Goal: Task Accomplishment & Management: Complete application form

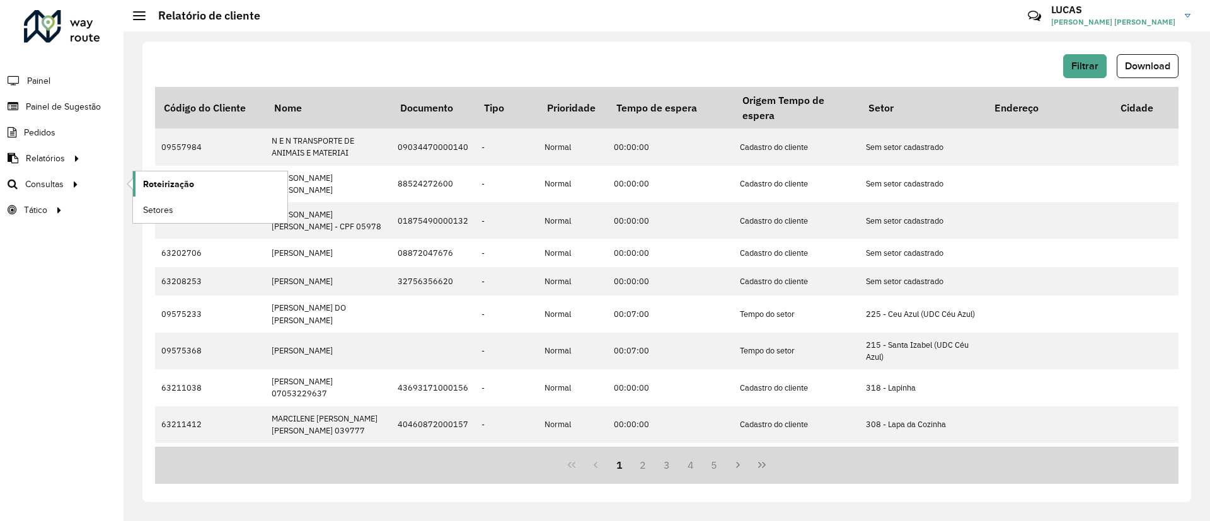
click at [163, 188] on span "Roteirização" at bounding box center [168, 184] width 51 height 13
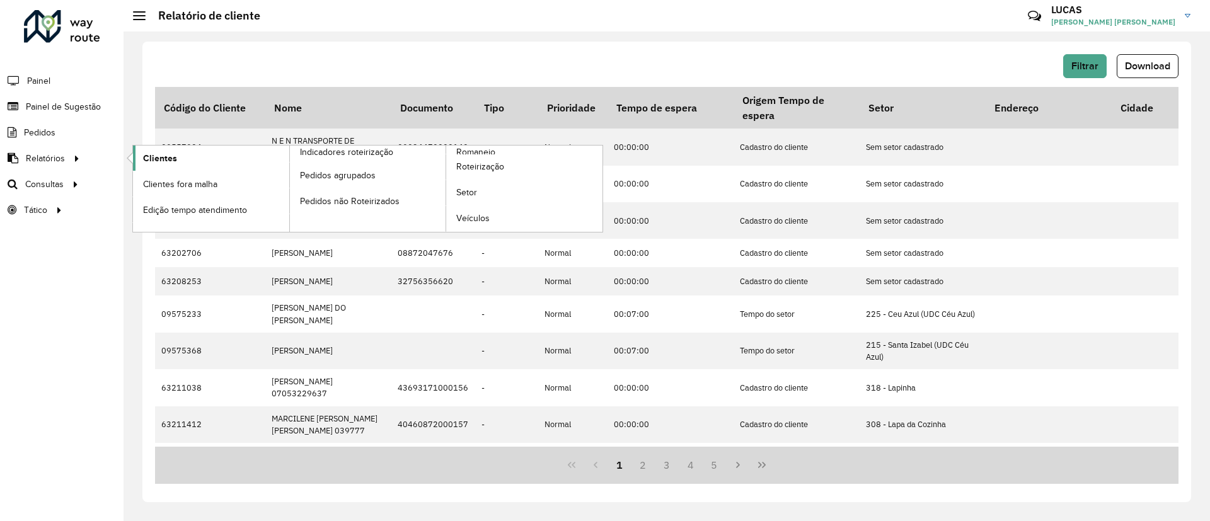
click at [145, 153] on span "Clientes" at bounding box center [160, 158] width 34 height 13
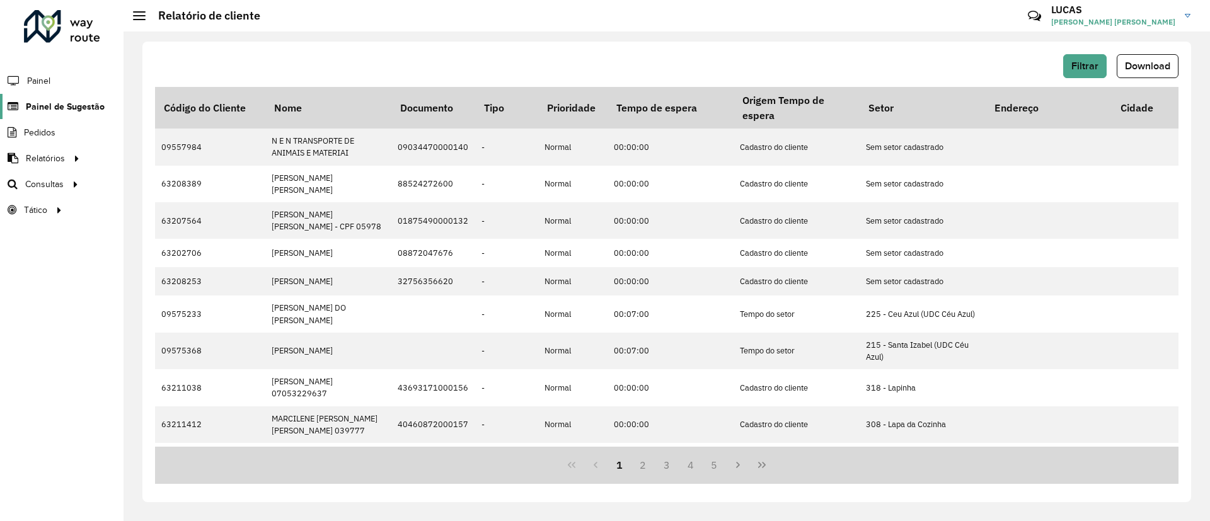
click at [62, 107] on span "Painel de Sugestão" at bounding box center [65, 106] width 79 height 13
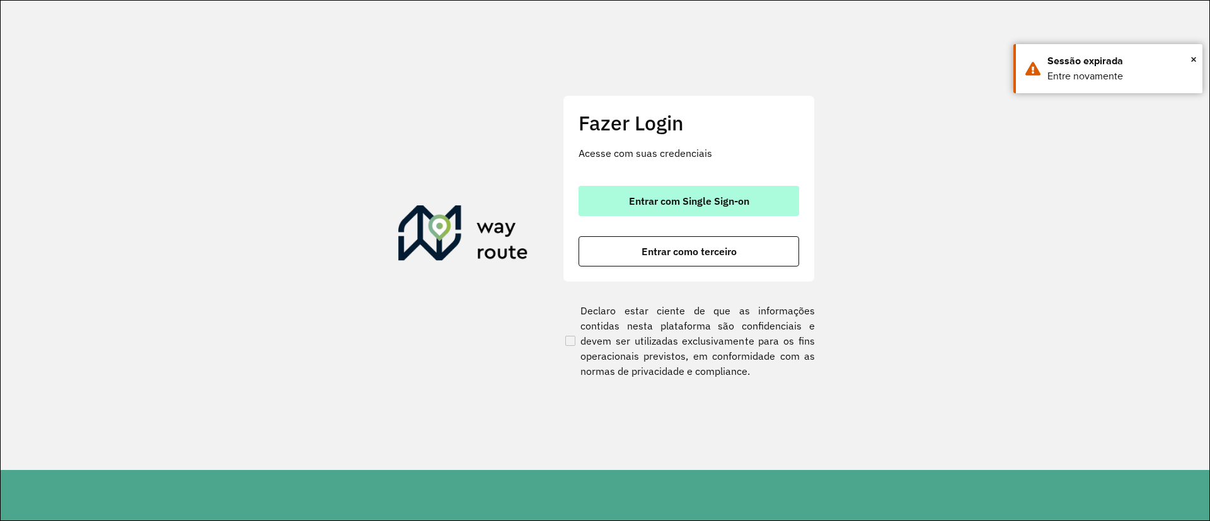
click at [666, 191] on button "Entrar com Single Sign-on" at bounding box center [688, 201] width 220 height 30
click at [687, 214] on button "Entrar com Single Sign-on" at bounding box center [688, 201] width 220 height 30
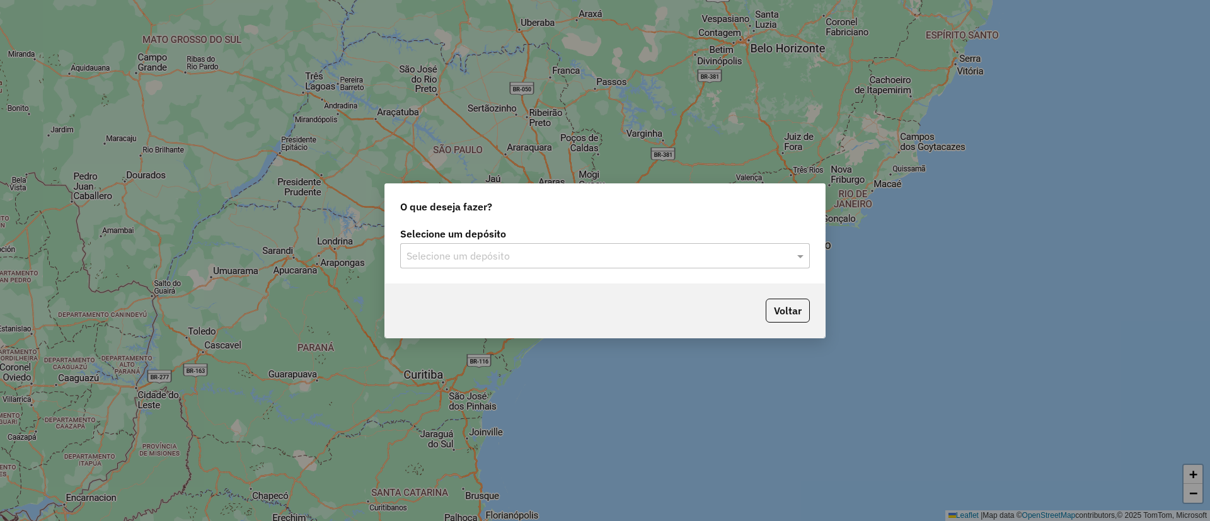
click at [548, 266] on div "Selecione um depósito" at bounding box center [604, 255] width 409 height 25
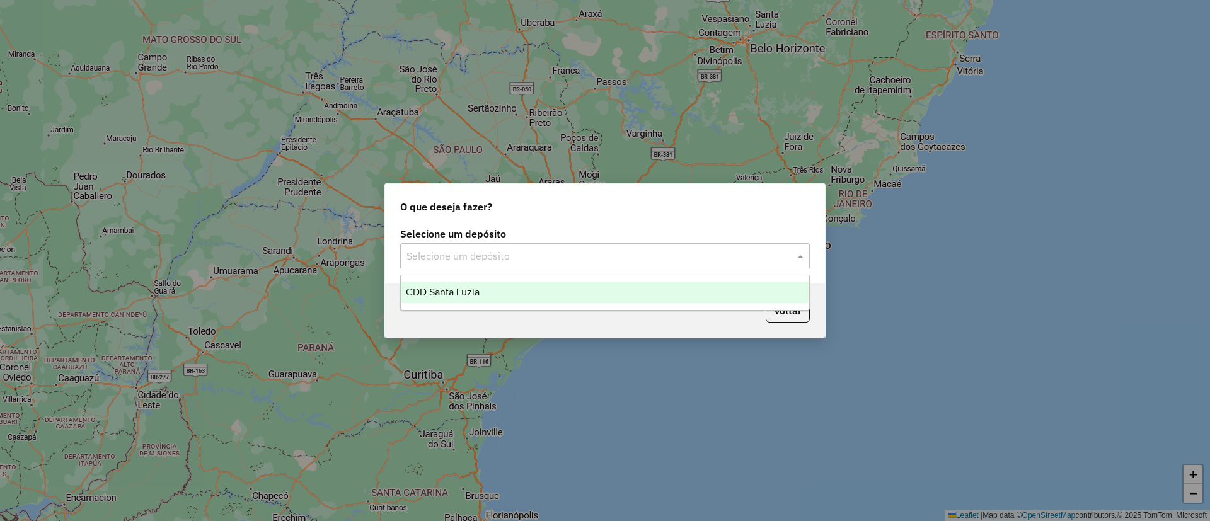
click at [534, 282] on div "CDD Santa Luzia" at bounding box center [605, 292] width 408 height 21
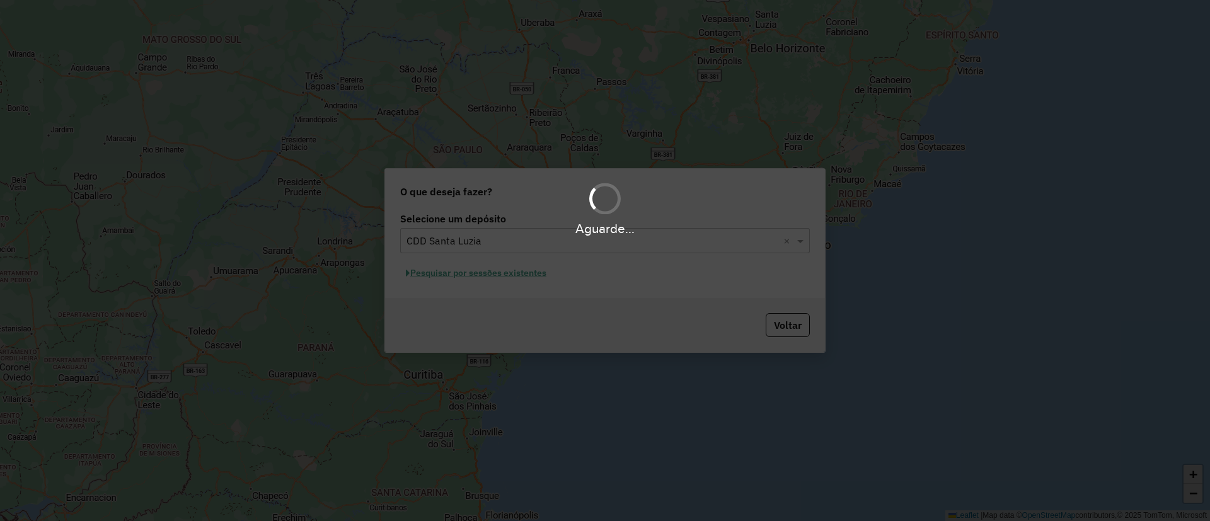
click at [578, 290] on div "Aguarde..." at bounding box center [605, 260] width 1210 height 521
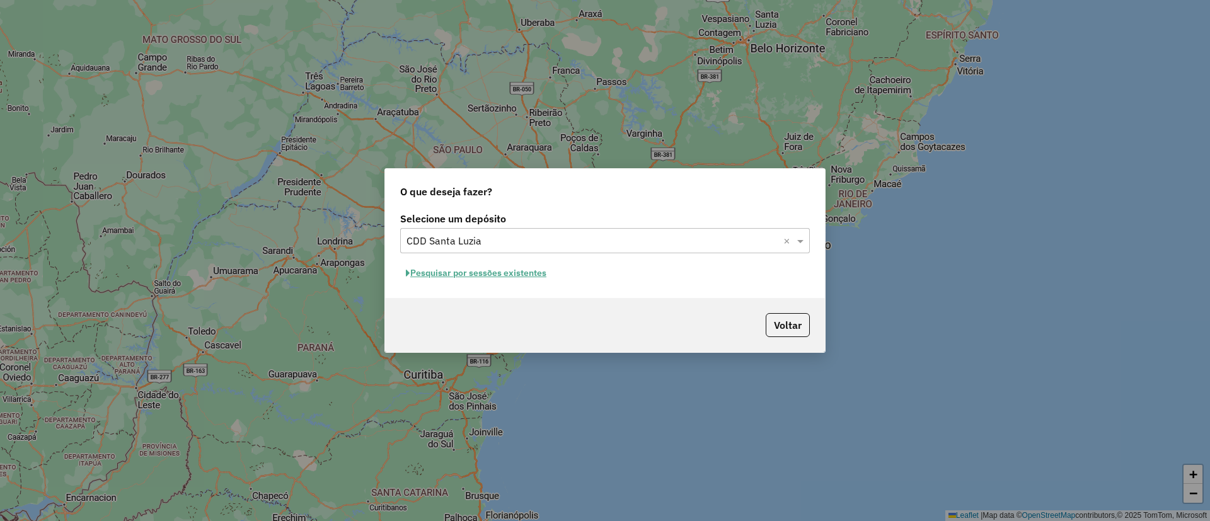
click at [535, 268] on button "Pesquisar por sessões existentes" at bounding box center [476, 273] width 152 height 20
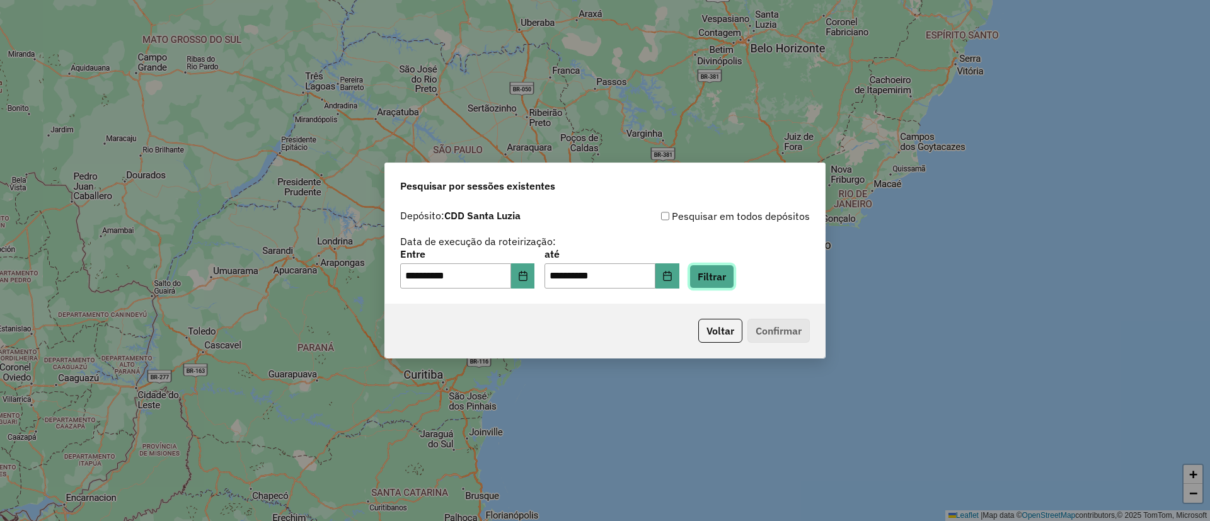
click at [734, 268] on button "Filtrar" at bounding box center [711, 277] width 45 height 24
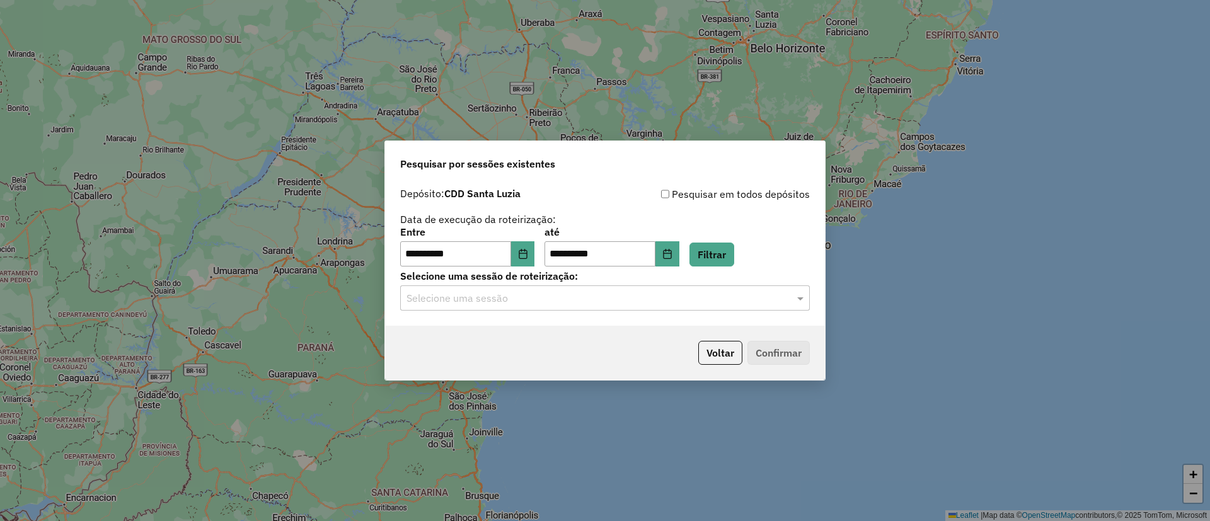
click at [570, 295] on input "text" at bounding box center [592, 298] width 372 height 15
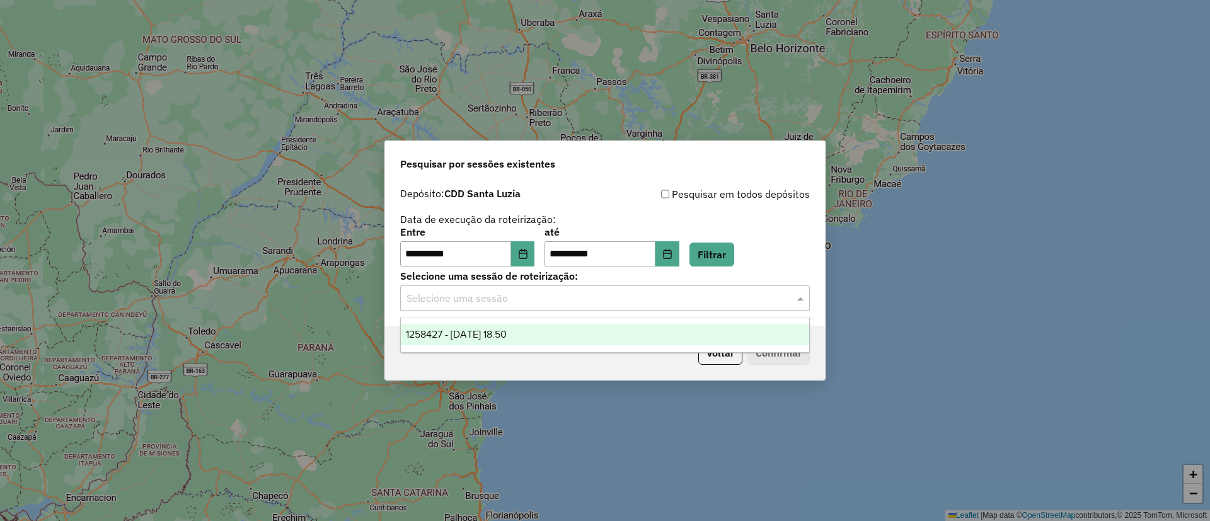
click at [556, 327] on div "1258427 - 03/09/2025 18:50" at bounding box center [605, 334] width 408 height 21
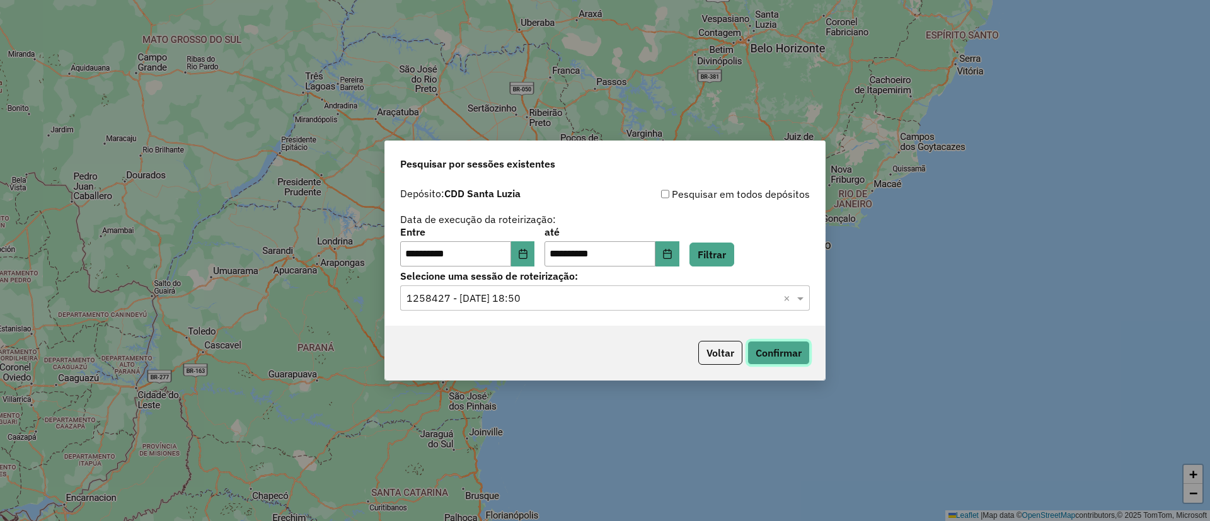
click at [759, 343] on button "Confirmar" at bounding box center [778, 353] width 62 height 24
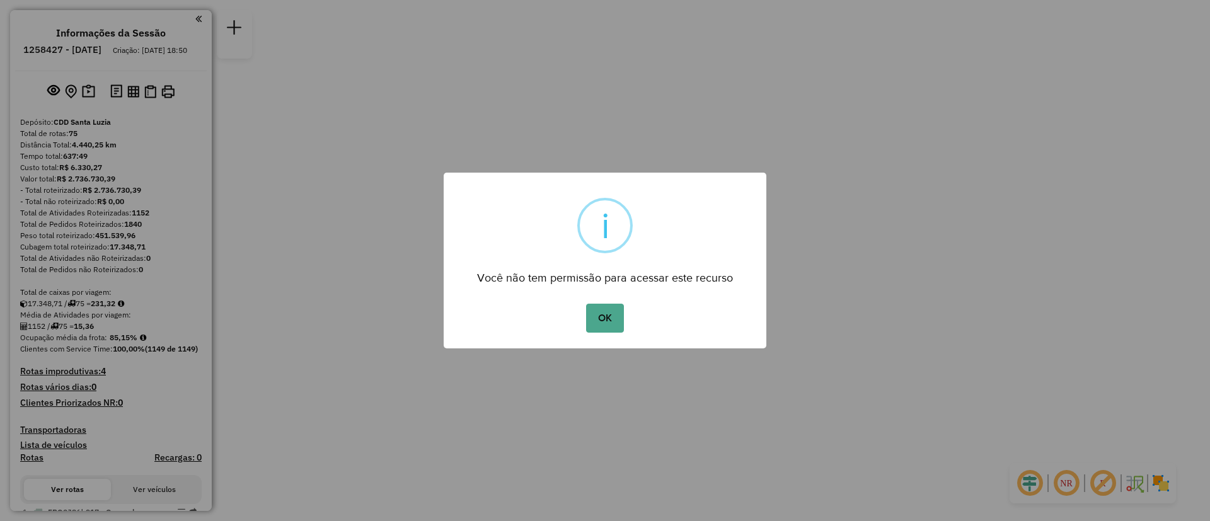
drag, startPoint x: 607, startPoint y: 313, endPoint x: 646, endPoint y: 294, distance: 43.4
click at [607, 312] on button "OK" at bounding box center [604, 318] width 37 height 29
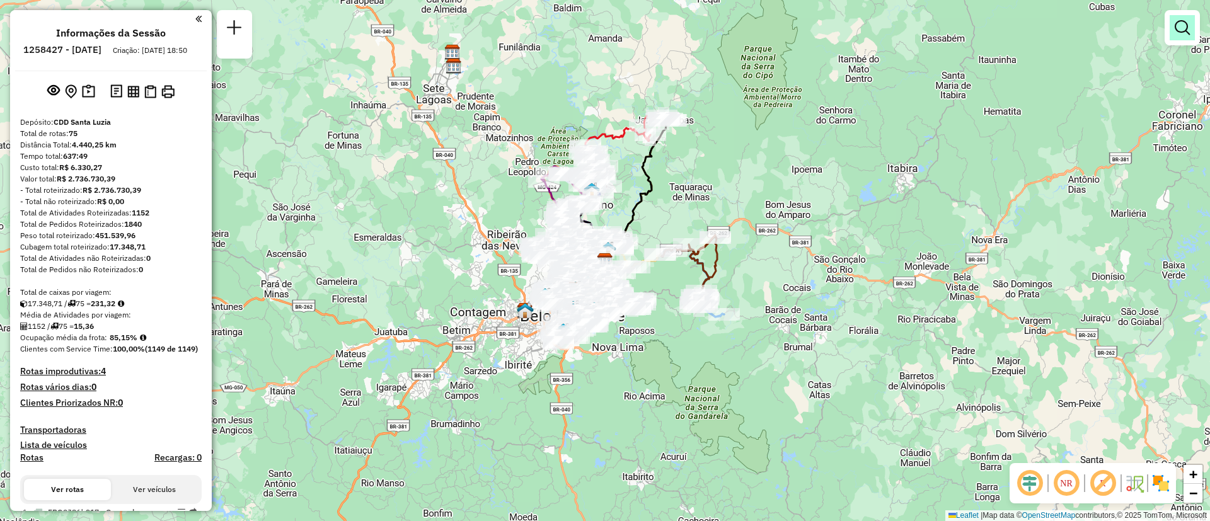
click at [1176, 40] on link at bounding box center [1181, 27] width 25 height 25
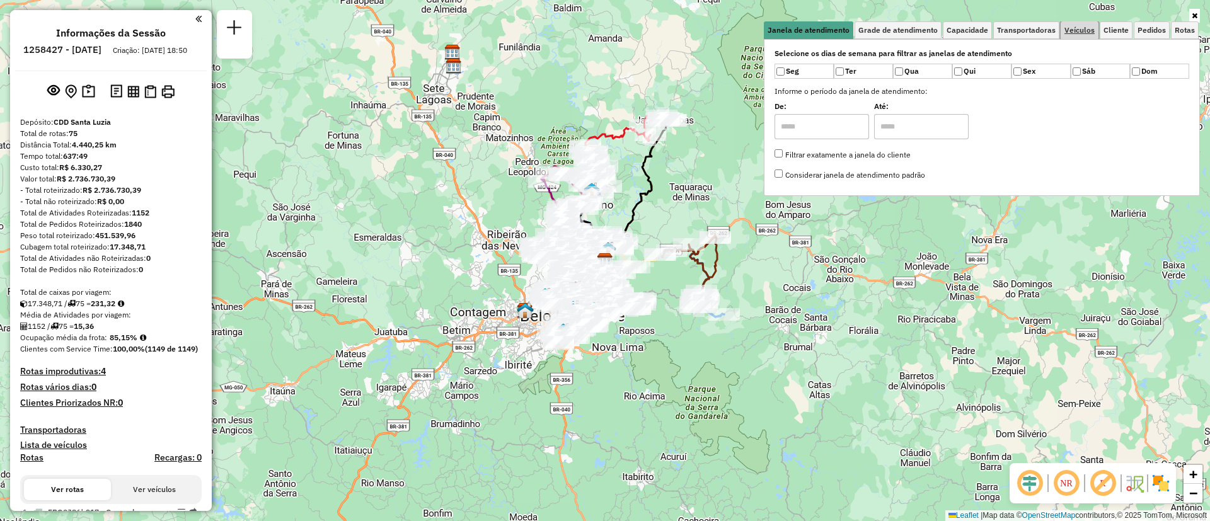
click at [1088, 28] on span "Veículos" at bounding box center [1079, 30] width 30 height 8
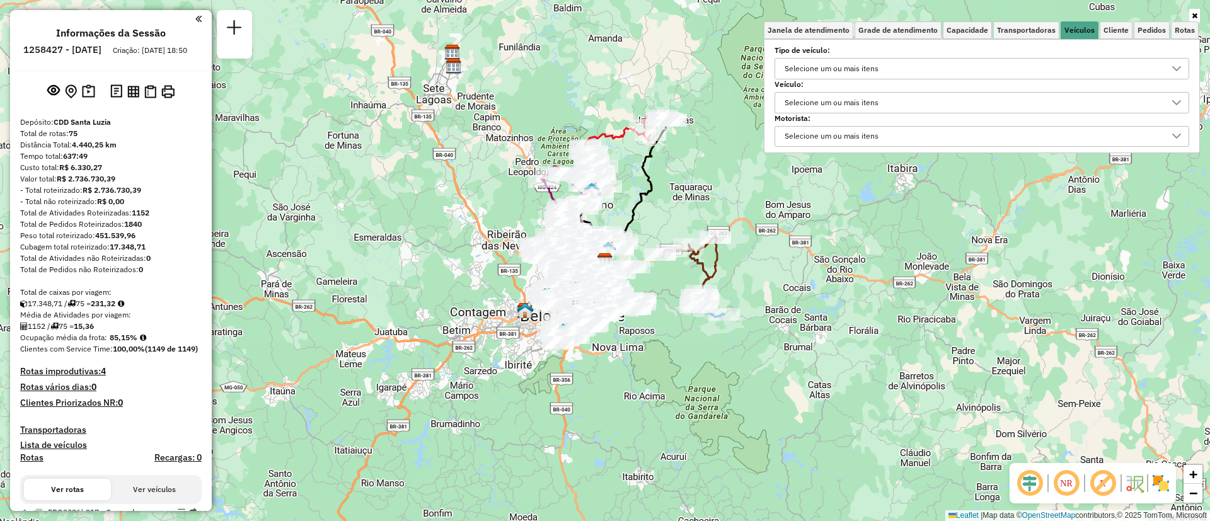
click at [833, 103] on div "Selecione um ou mais itens" at bounding box center [831, 103] width 103 height 20
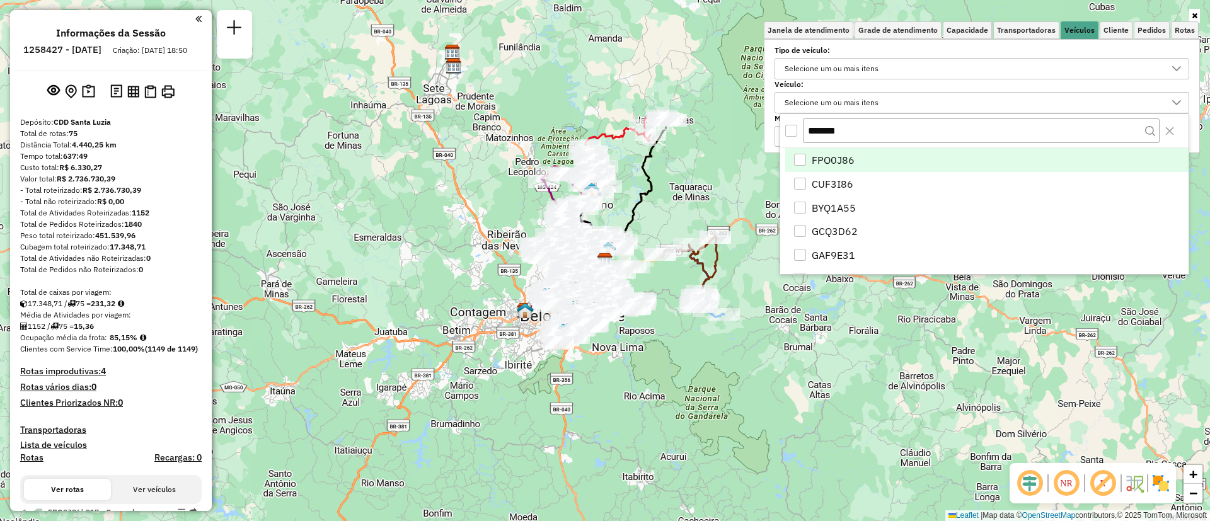
scroll to position [8, 43]
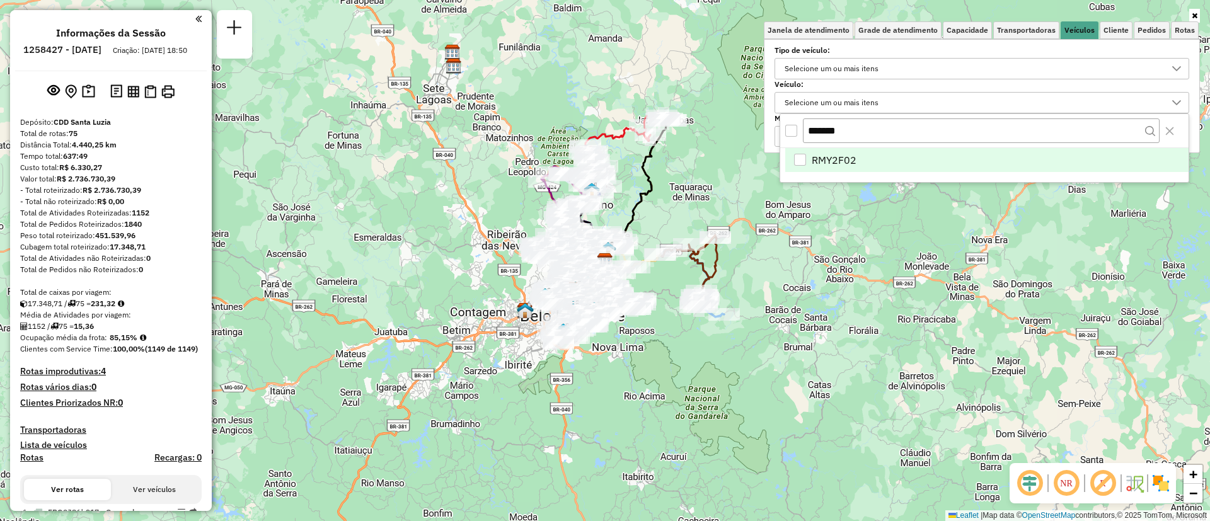
type input "*******"
click at [832, 164] on span "RMY2F02" at bounding box center [833, 159] width 45 height 15
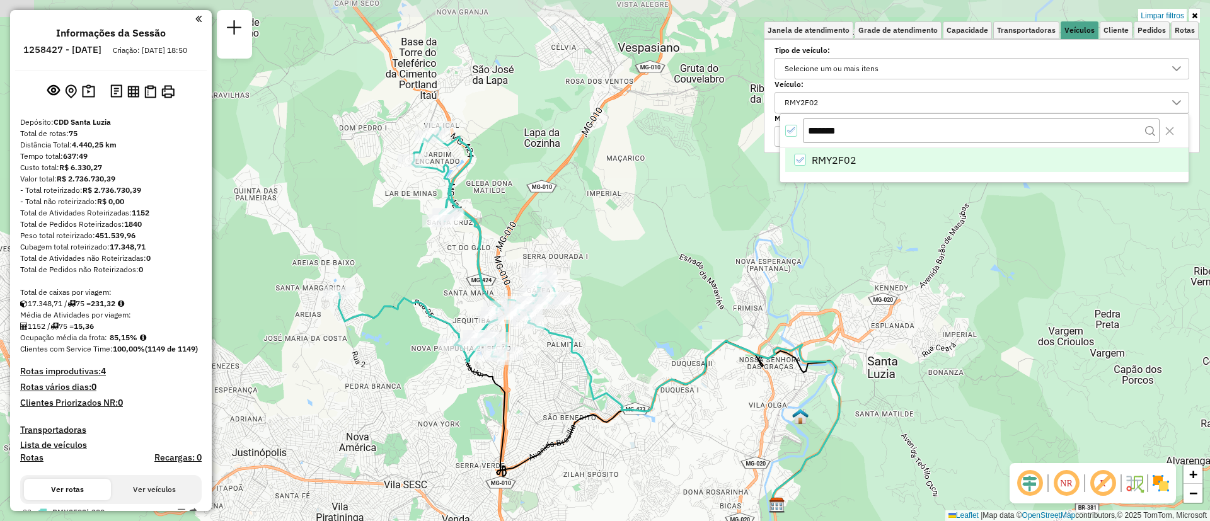
drag, startPoint x: 606, startPoint y: 137, endPoint x: 628, endPoint y: 154, distance: 27.8
click at [628, 154] on div "Limpar filtros Janela de atendimento Grade de atendimento Capacidade Transporta…" at bounding box center [605, 260] width 1210 height 521
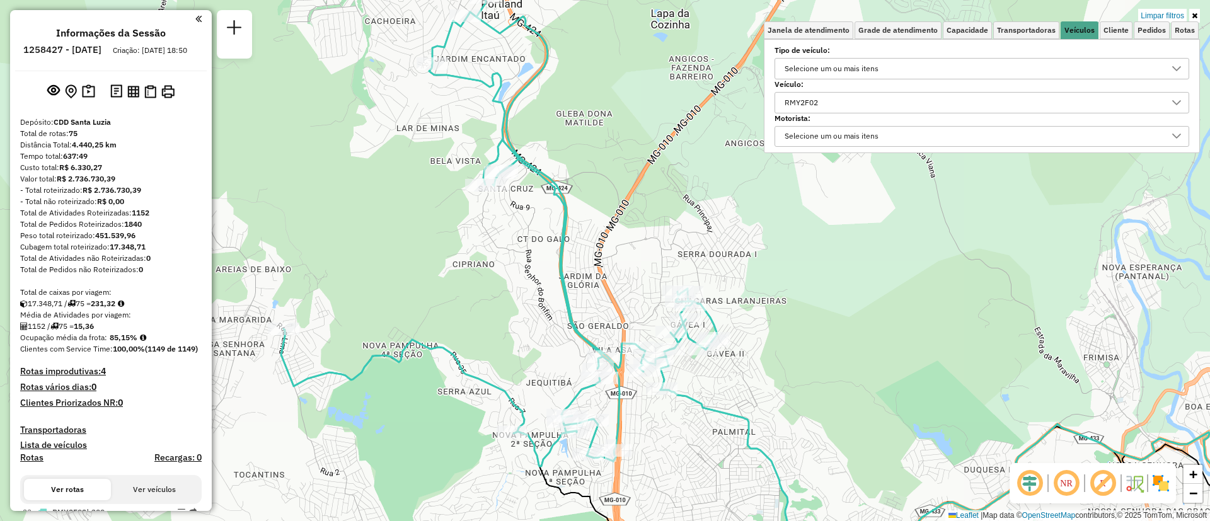
drag, startPoint x: 551, startPoint y: 218, endPoint x: 699, endPoint y: 171, distance: 155.2
click at [699, 171] on div "Limpar filtros Janela de atendimento Grade de atendimento Capacidade Transporta…" at bounding box center [605, 260] width 1210 height 521
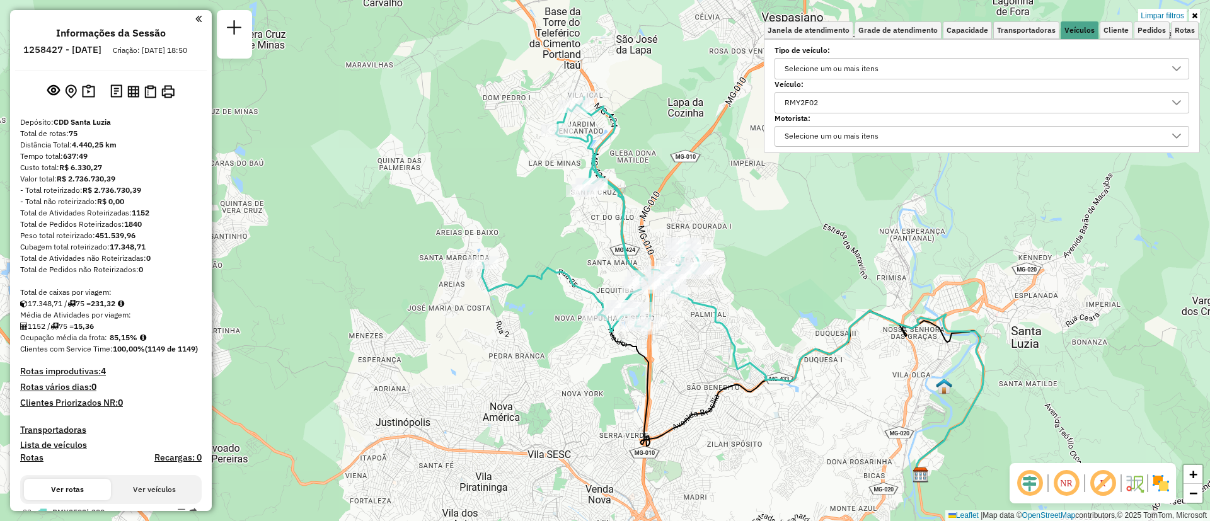
click at [845, 100] on div "RMY2F02" at bounding box center [972, 103] width 384 height 20
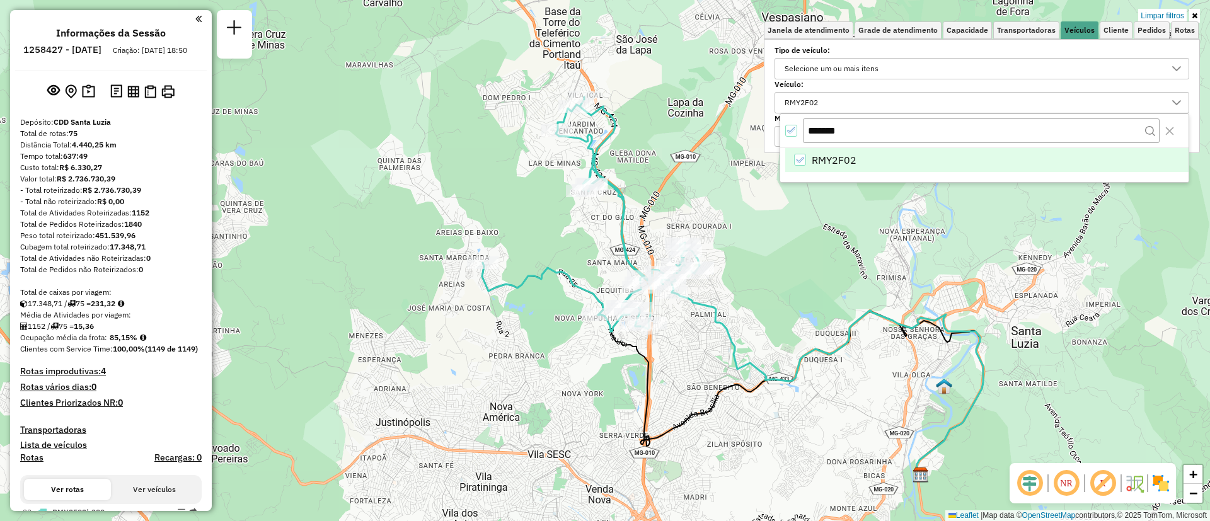
click at [803, 163] on div "RMY2F02" at bounding box center [800, 160] width 12 height 12
click at [863, 122] on input "*******" at bounding box center [981, 130] width 357 height 24
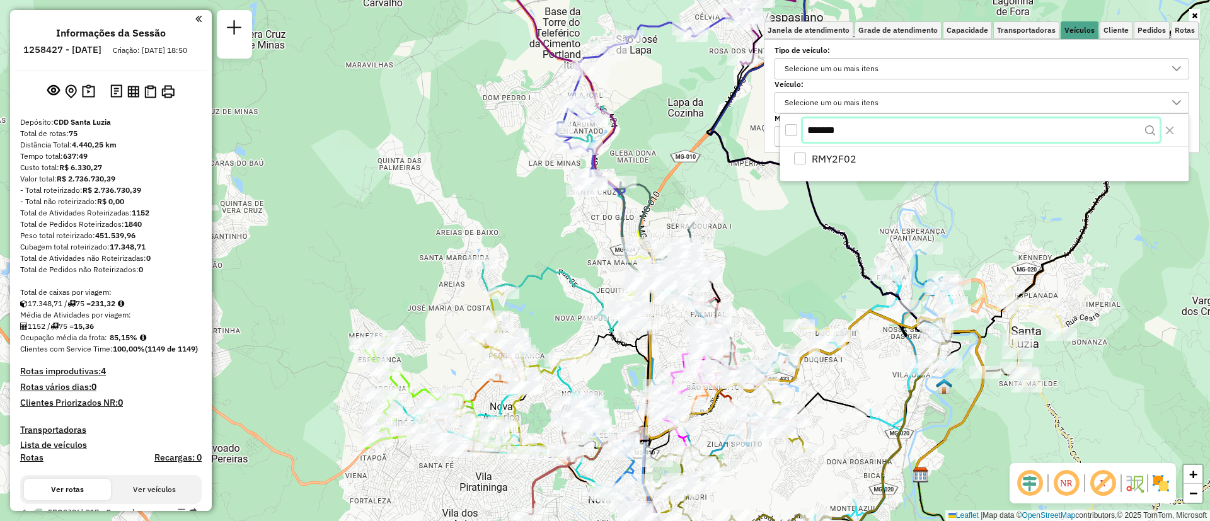
click at [867, 127] on input "*******" at bounding box center [981, 130] width 357 height 24
drag, startPoint x: 867, startPoint y: 128, endPoint x: 821, endPoint y: 125, distance: 46.7
click at [821, 125] on input "*******" at bounding box center [981, 130] width 357 height 24
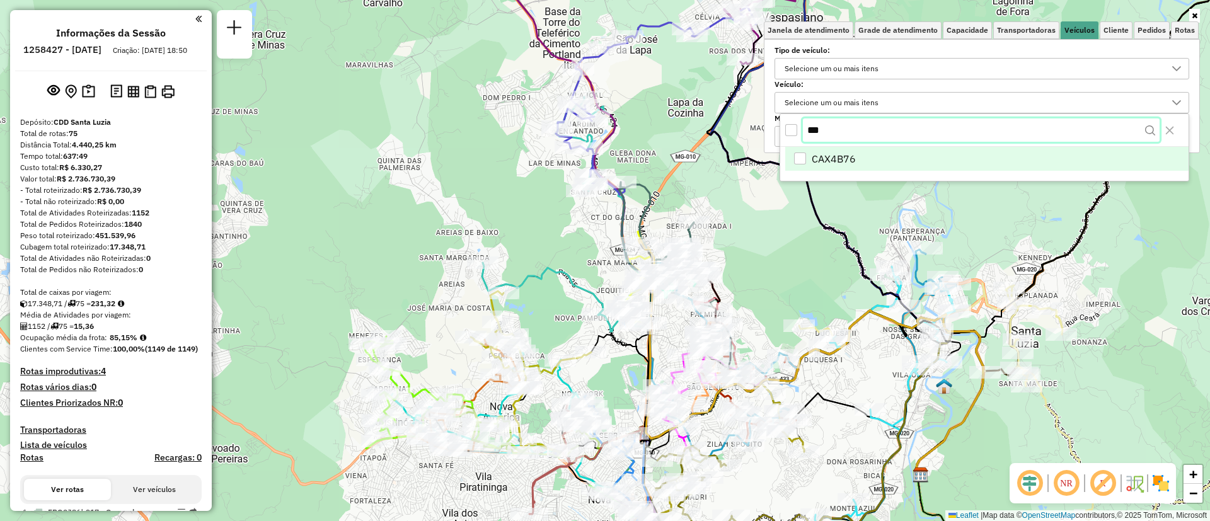
type input "***"
click at [835, 158] on span "CAX4B76" at bounding box center [833, 159] width 44 height 15
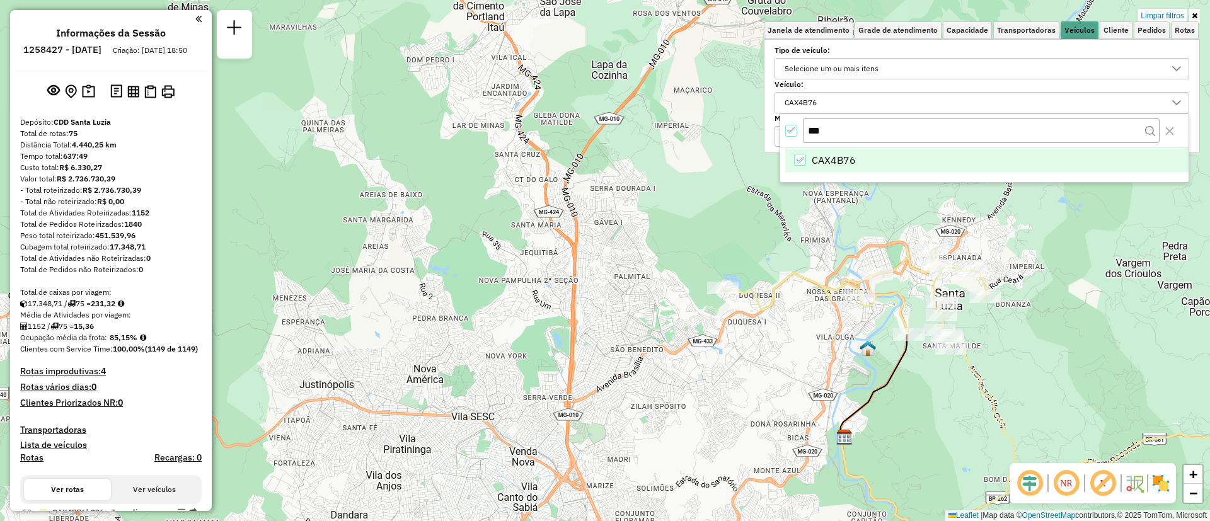
drag, startPoint x: 871, startPoint y: 311, endPoint x: 790, endPoint y: 275, distance: 88.5
click at [790, 275] on icon at bounding box center [989, 372] width 532 height 253
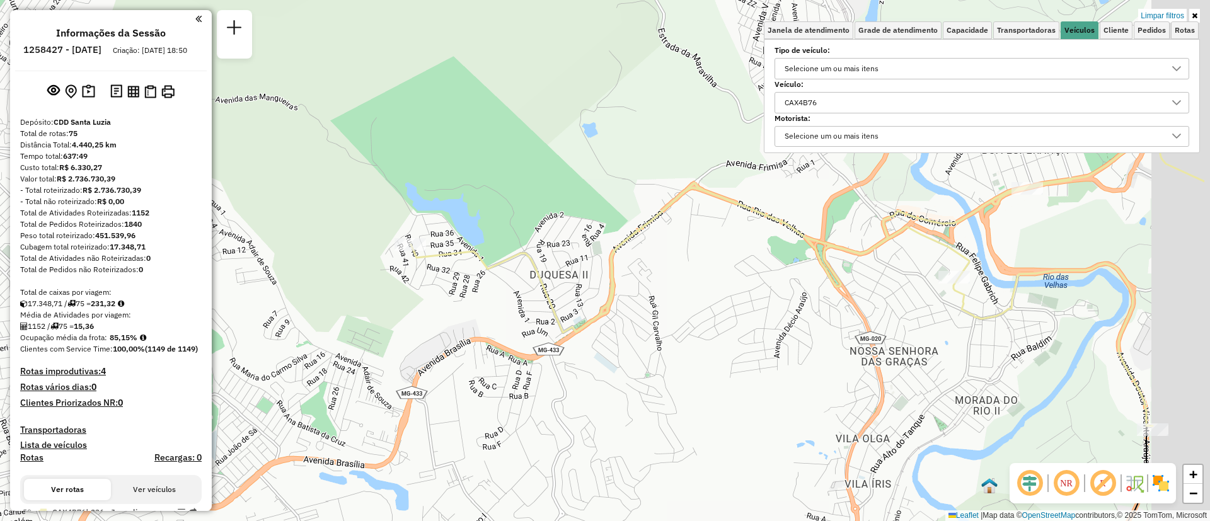
drag, startPoint x: 789, startPoint y: 294, endPoint x: 661, endPoint y: 306, distance: 128.5
click at [661, 306] on div "Limpar filtros Janela de atendimento Grade de atendimento Capacidade Transporta…" at bounding box center [605, 260] width 1210 height 521
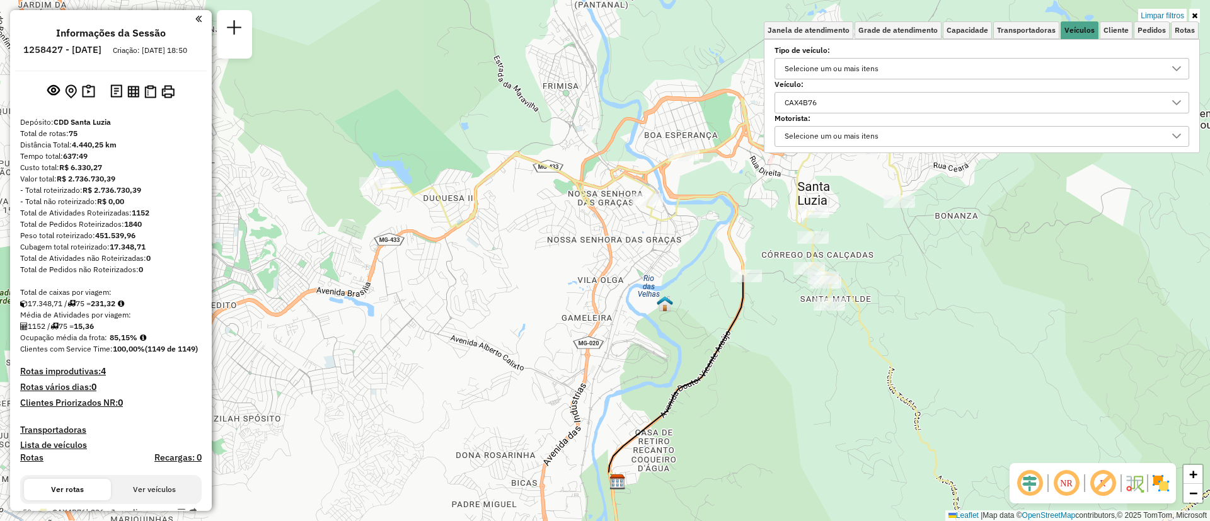
drag, startPoint x: 646, startPoint y: 304, endPoint x: 465, endPoint y: 371, distance: 193.0
click at [465, 371] on div "Limpar filtros Janela de atendimento Grade de atendimento Capacidade Transporta…" at bounding box center [605, 260] width 1210 height 521
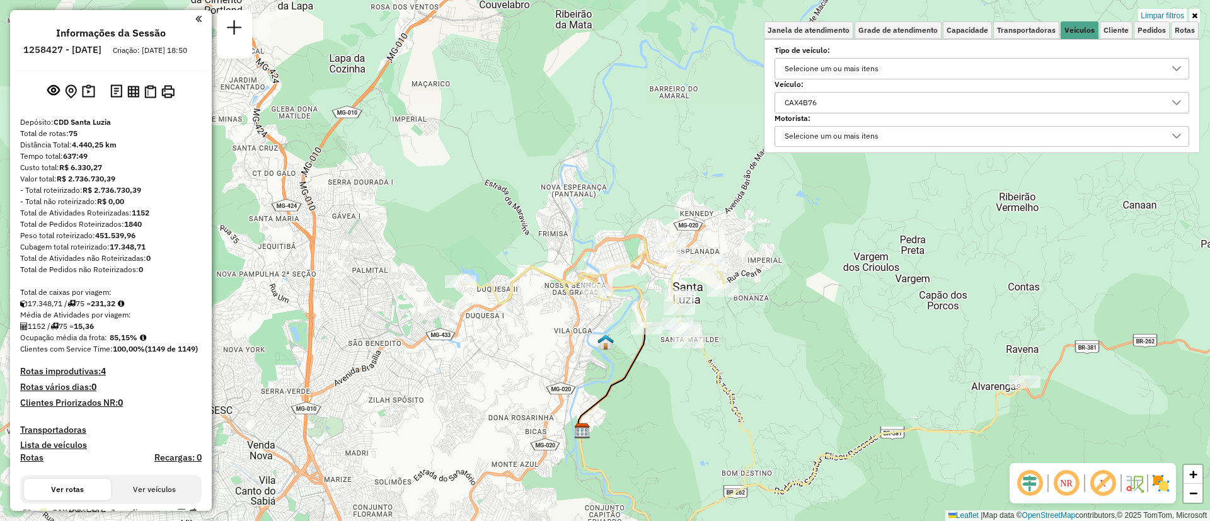
drag, startPoint x: 854, startPoint y: 338, endPoint x: 838, endPoint y: 329, distance: 18.6
click at [838, 329] on div "Limpar filtros Janela de atendimento Grade de atendimento Capacidade Transporta…" at bounding box center [605, 260] width 1210 height 521
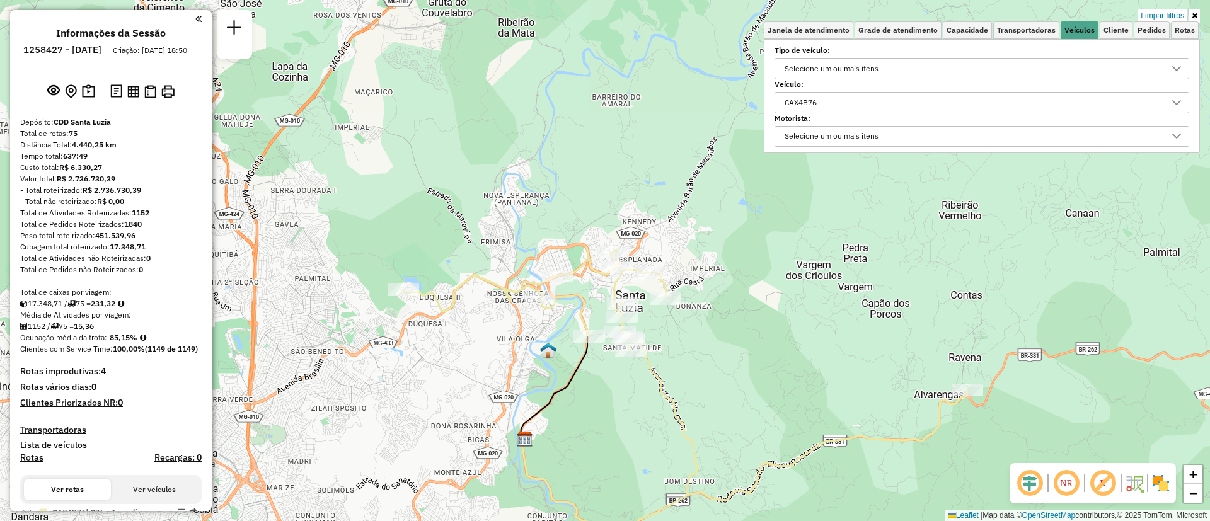
drag, startPoint x: 960, startPoint y: 307, endPoint x: 891, endPoint y: 343, distance: 78.0
click at [891, 343] on div "Limpar filtros Janela de atendimento Grade de atendimento Capacidade Transporta…" at bounding box center [605, 260] width 1210 height 521
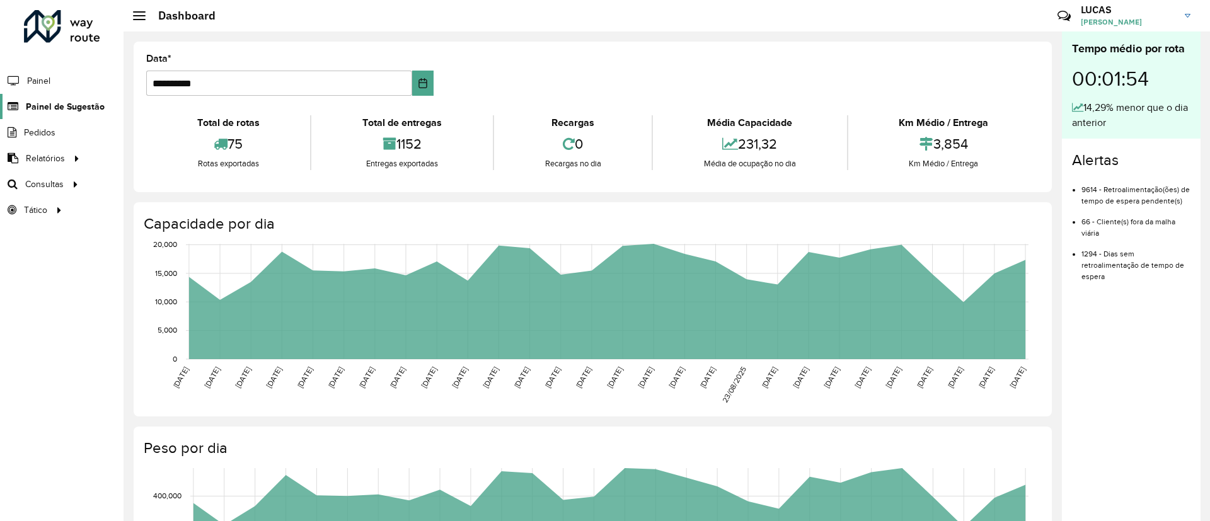
click at [74, 103] on span "Painel de Sugestão" at bounding box center [65, 106] width 79 height 13
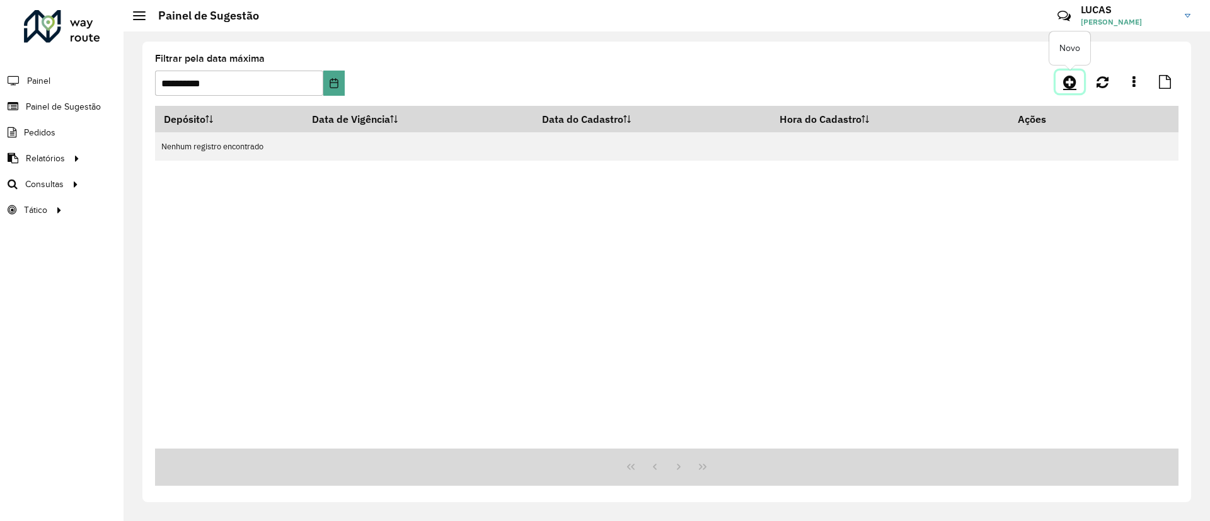
click at [1070, 86] on icon at bounding box center [1069, 81] width 13 height 15
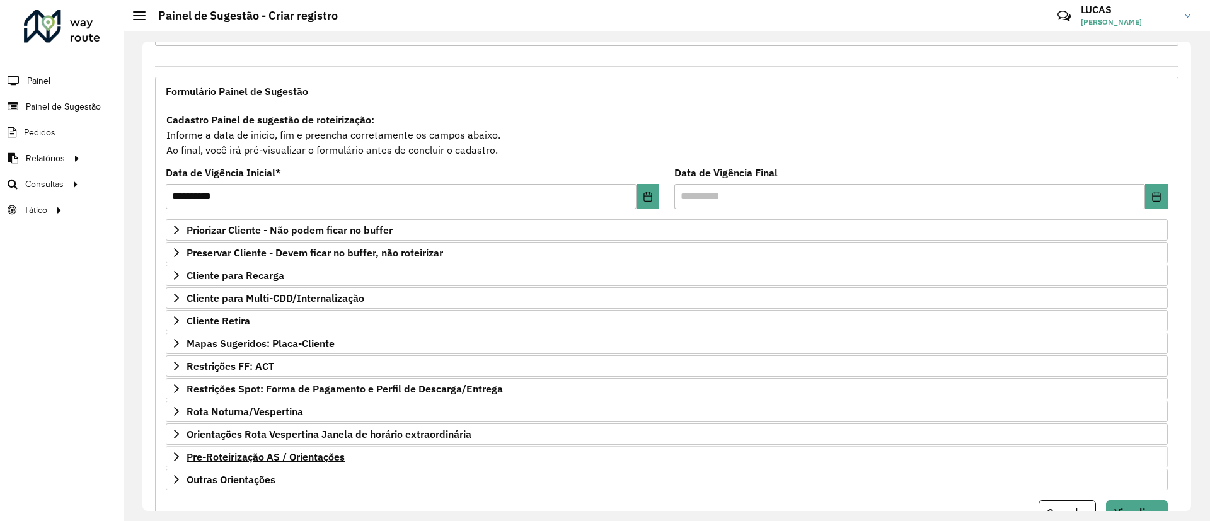
scroll to position [107, 0]
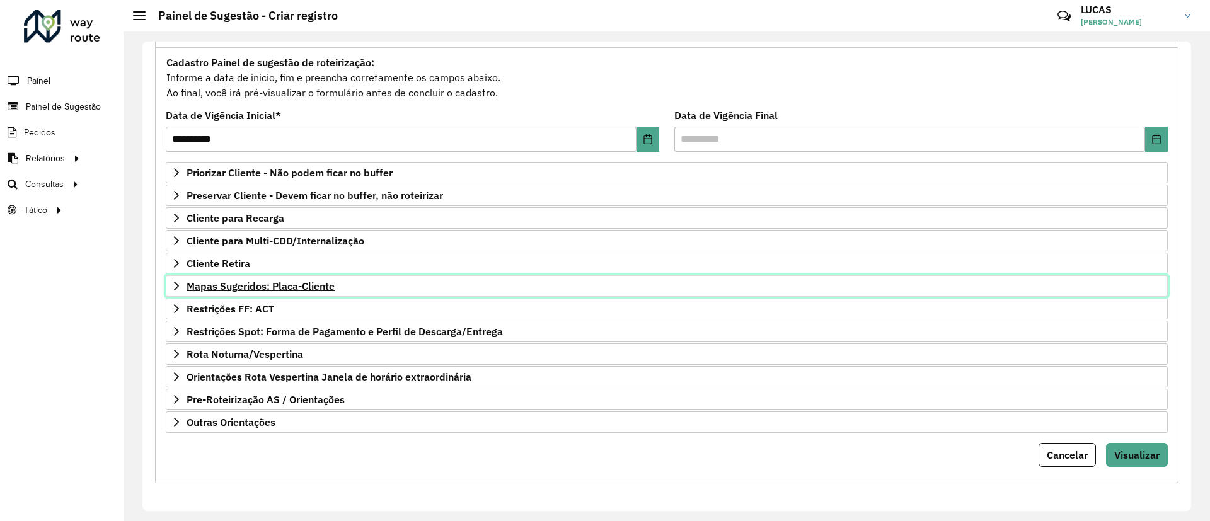
click at [239, 283] on span "Mapas Sugeridos: Placa-Cliente" at bounding box center [260, 286] width 148 height 10
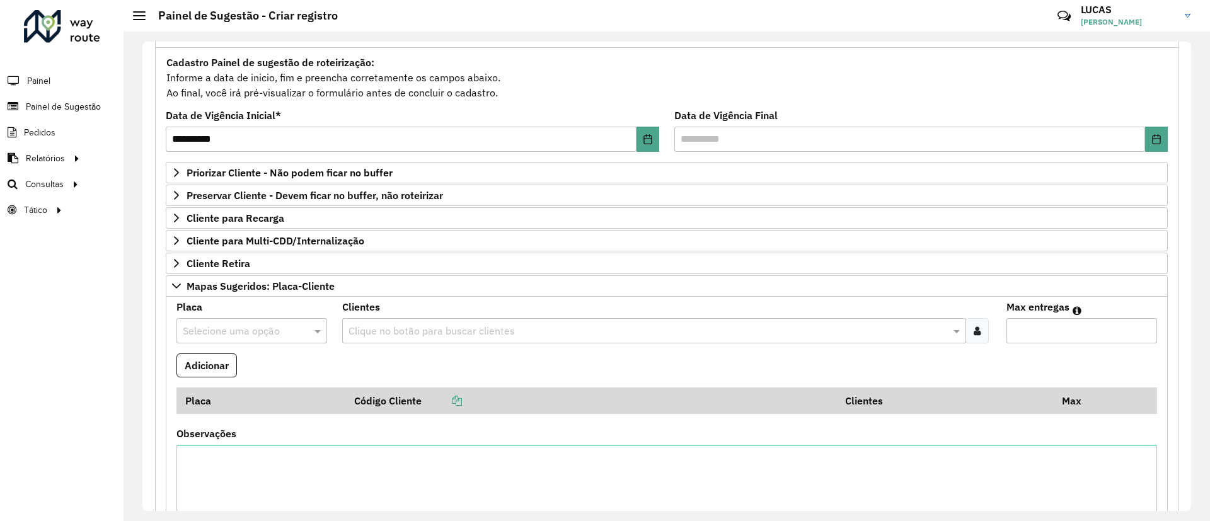
click at [290, 331] on input "text" at bounding box center [239, 331] width 113 height 15
type input "***"
click at [249, 372] on div "CFY1H58" at bounding box center [251, 367] width 149 height 21
click at [974, 331] on icon at bounding box center [976, 331] width 7 height 10
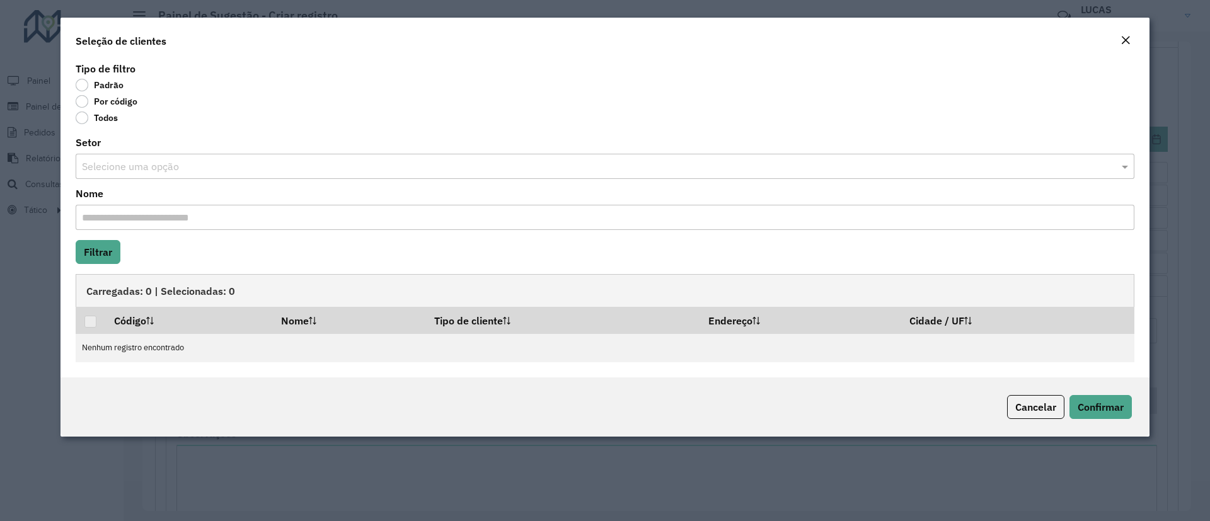
click at [118, 102] on label "Por código" at bounding box center [107, 101] width 62 height 13
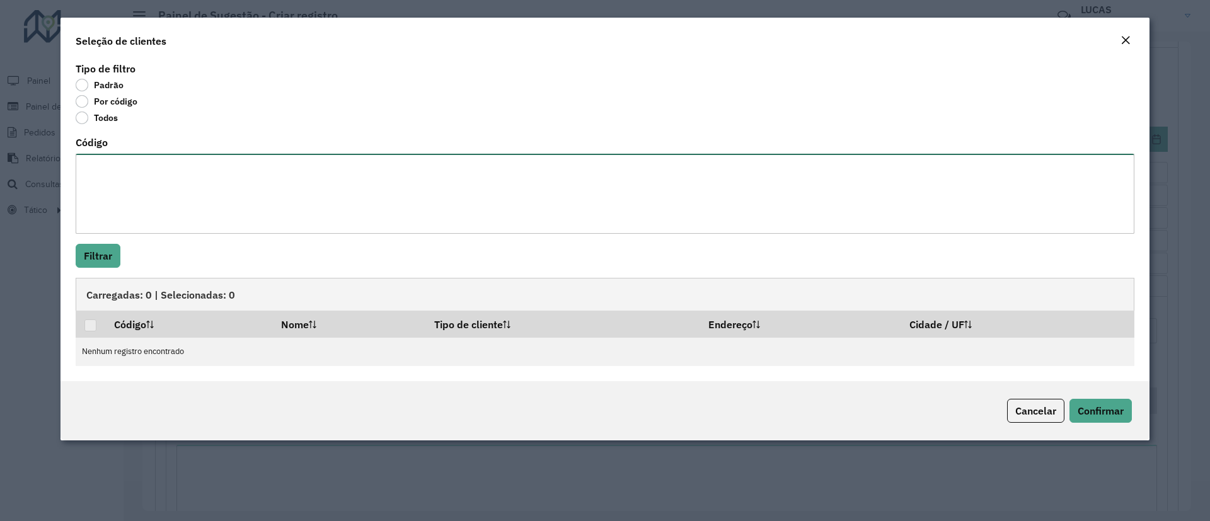
click at [127, 163] on textarea "Código" at bounding box center [605, 194] width 1058 height 80
paste textarea "***** ****"
type textarea "***** ****"
click at [102, 248] on button "Filtrar" at bounding box center [98, 256] width 45 height 24
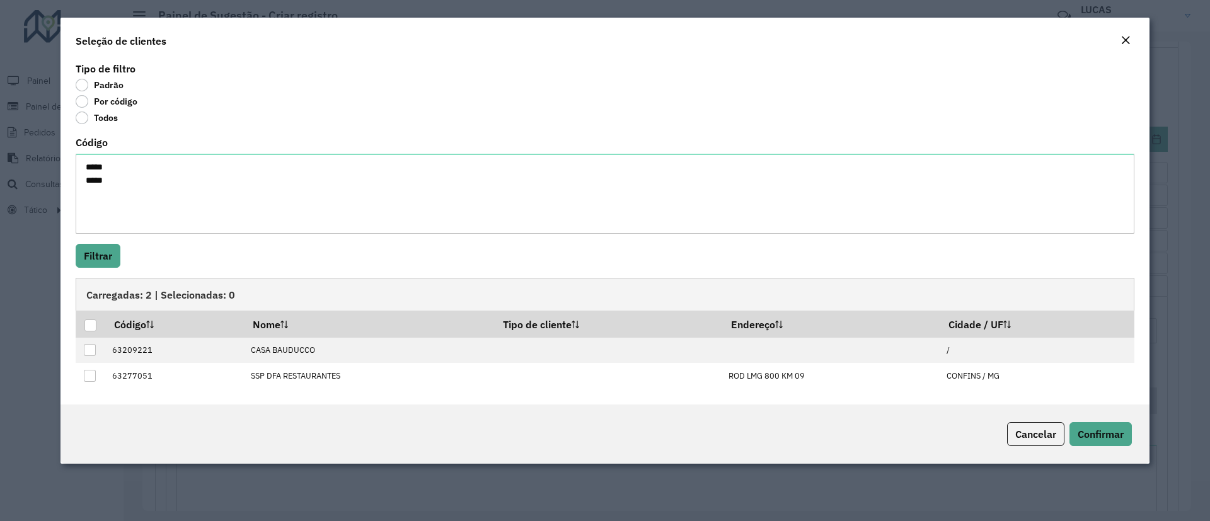
click at [95, 329] on div at bounding box center [90, 325] width 12 height 12
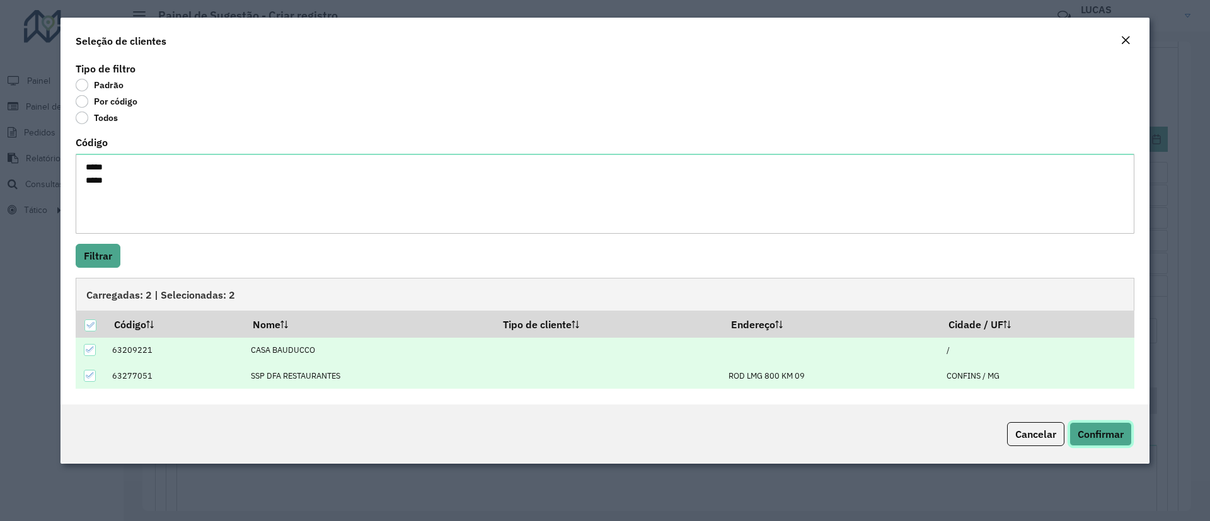
click at [1095, 424] on button "Confirmar" at bounding box center [1100, 434] width 62 height 24
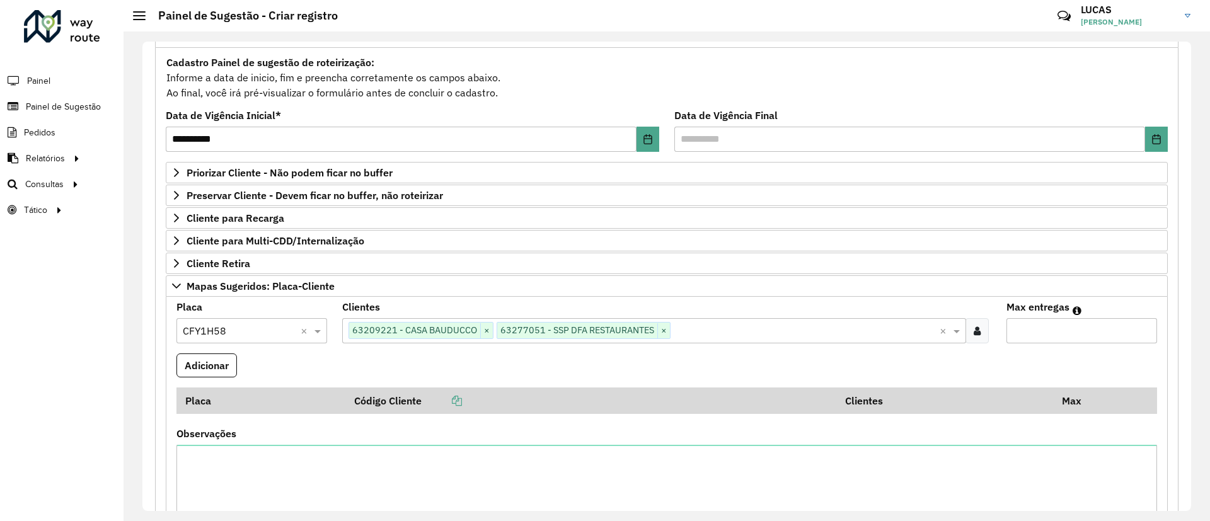
click at [1036, 338] on input "Max entregas" at bounding box center [1081, 330] width 151 height 25
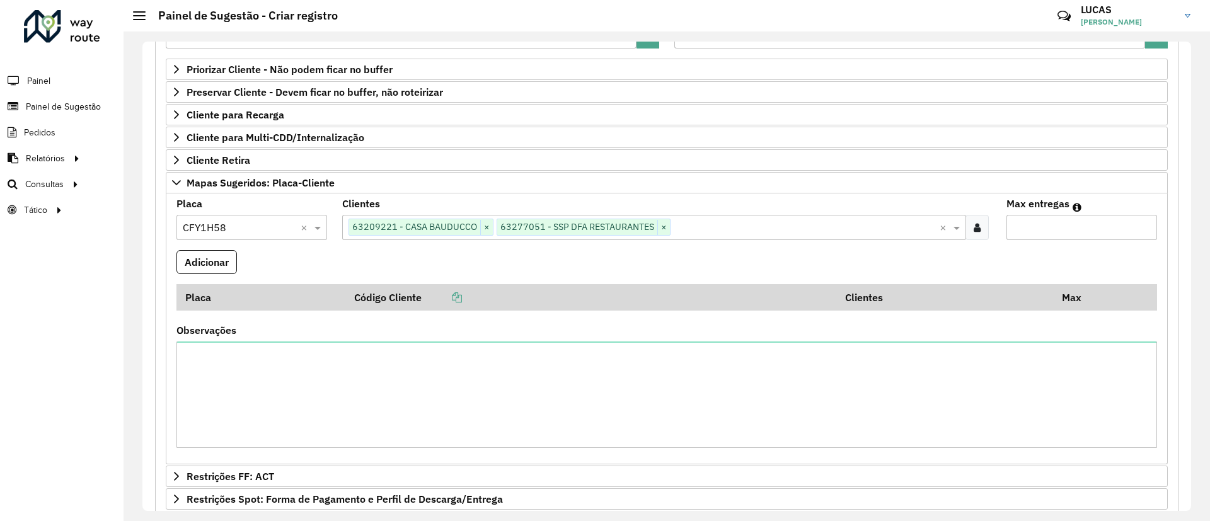
scroll to position [296, 0]
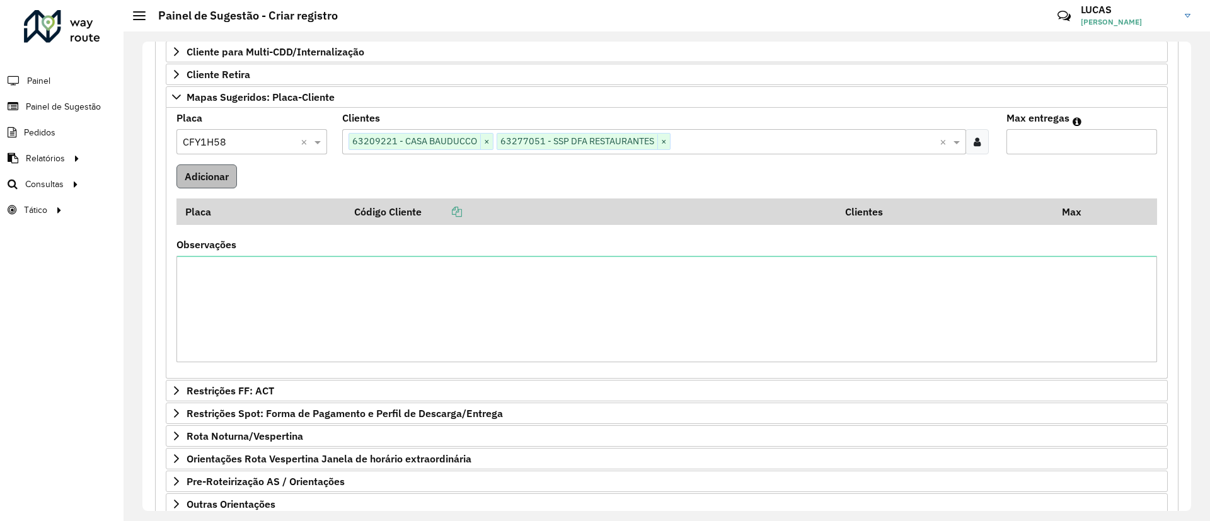
type input "**"
click at [213, 181] on button "Adicionar" at bounding box center [206, 176] width 60 height 24
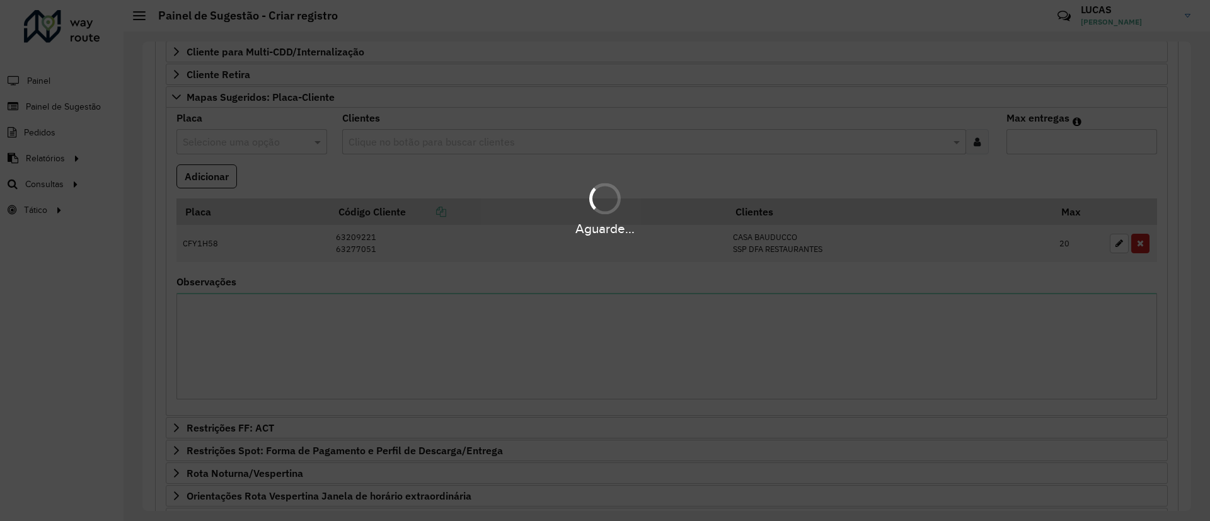
click at [269, 359] on div "Aguarde..." at bounding box center [605, 260] width 1210 height 521
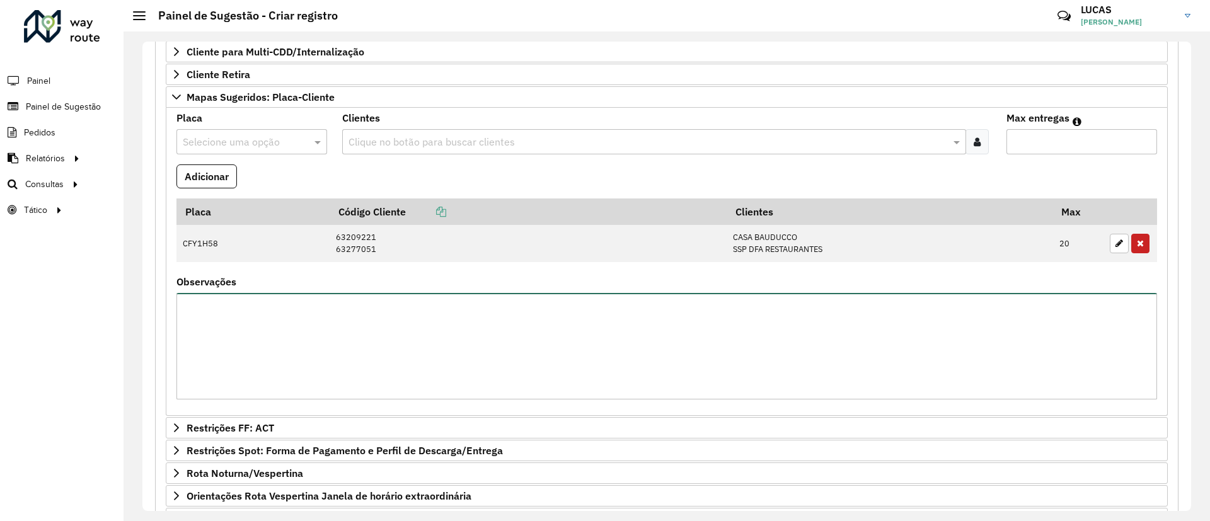
click at [296, 332] on textarea "Observações" at bounding box center [666, 346] width 980 height 106
type textarea "**********"
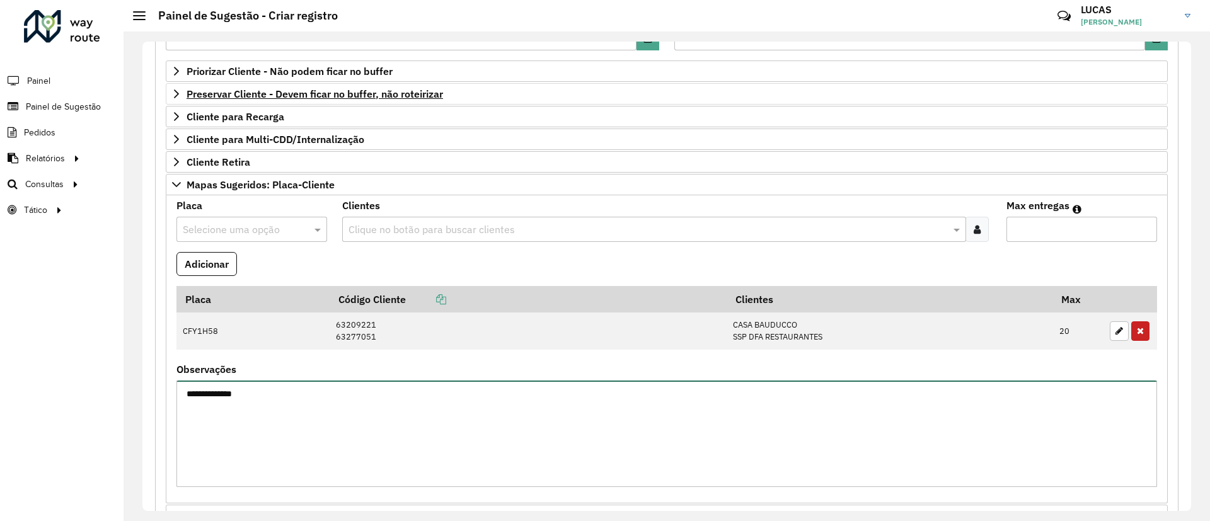
scroll to position [107, 0]
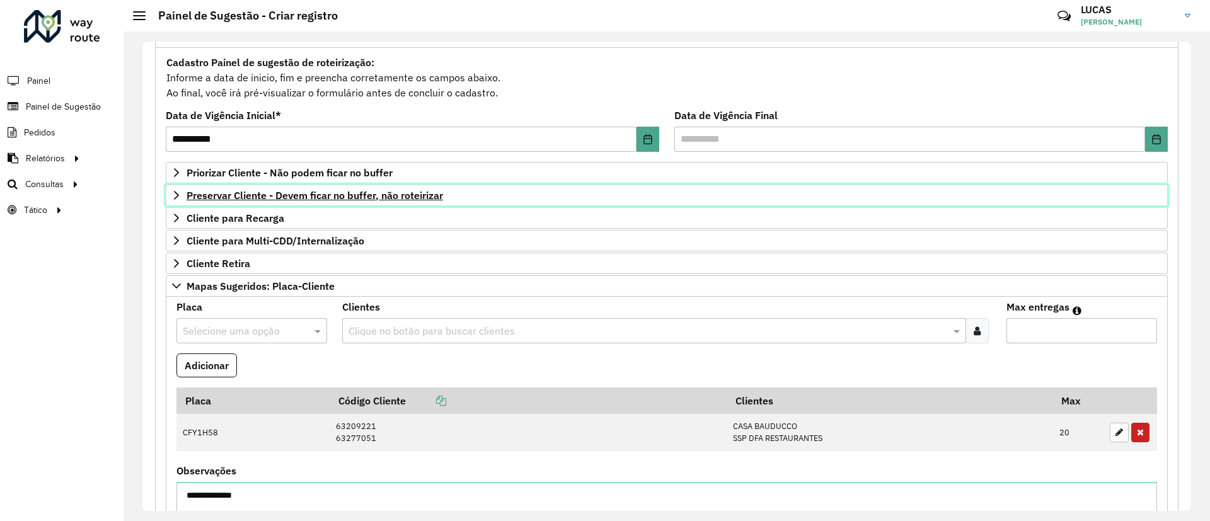
click at [236, 205] on link "Preservar Cliente - Devem ficar no buffer, não roteirizar" at bounding box center [667, 195] width 1002 height 21
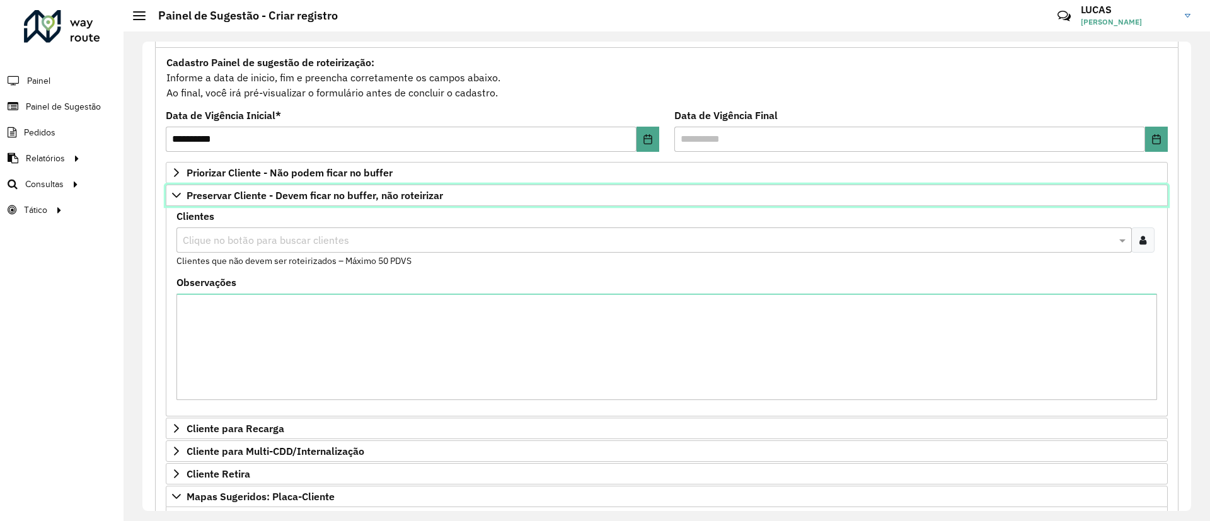
drag, startPoint x: 221, startPoint y: 203, endPoint x: 228, endPoint y: 210, distance: 9.4
click at [221, 202] on link "Preservar Cliente - Devem ficar no buffer, não roteirizar" at bounding box center [667, 195] width 1002 height 21
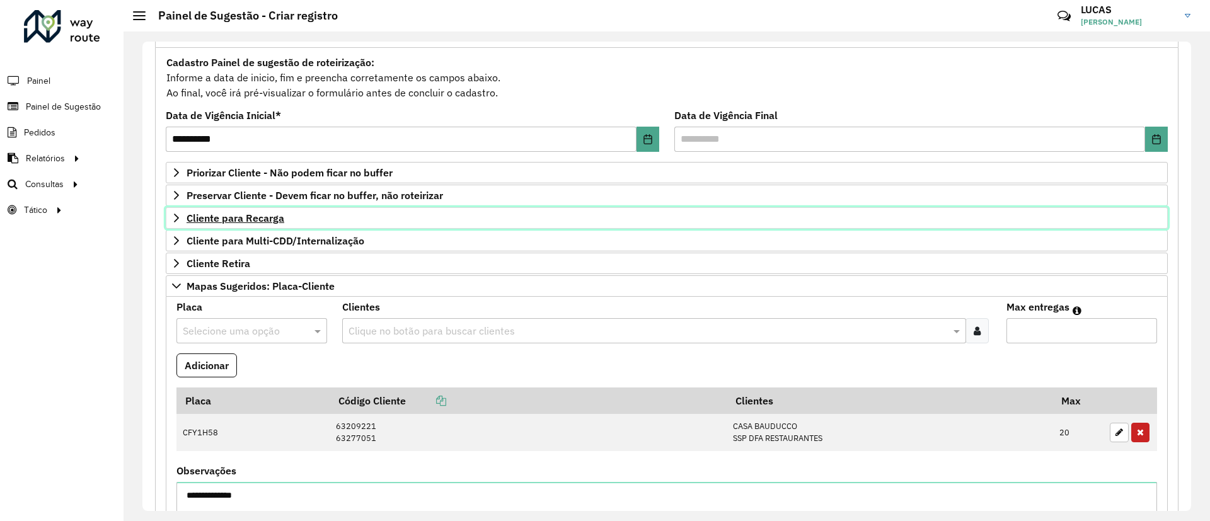
click at [230, 223] on span "Cliente para Recarga" at bounding box center [235, 218] width 98 height 10
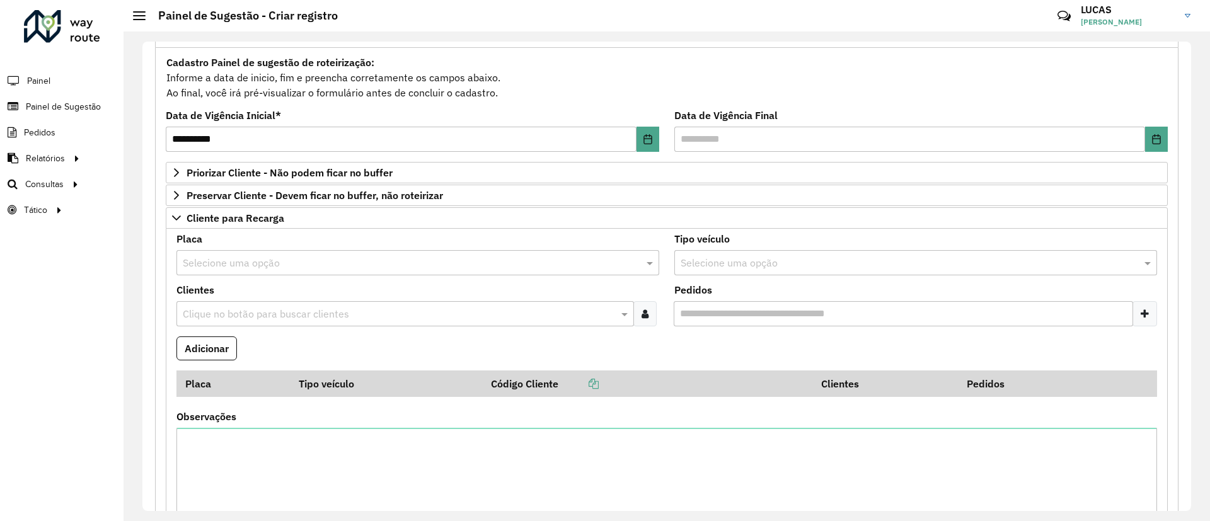
click at [248, 260] on input "text" at bounding box center [405, 263] width 445 height 15
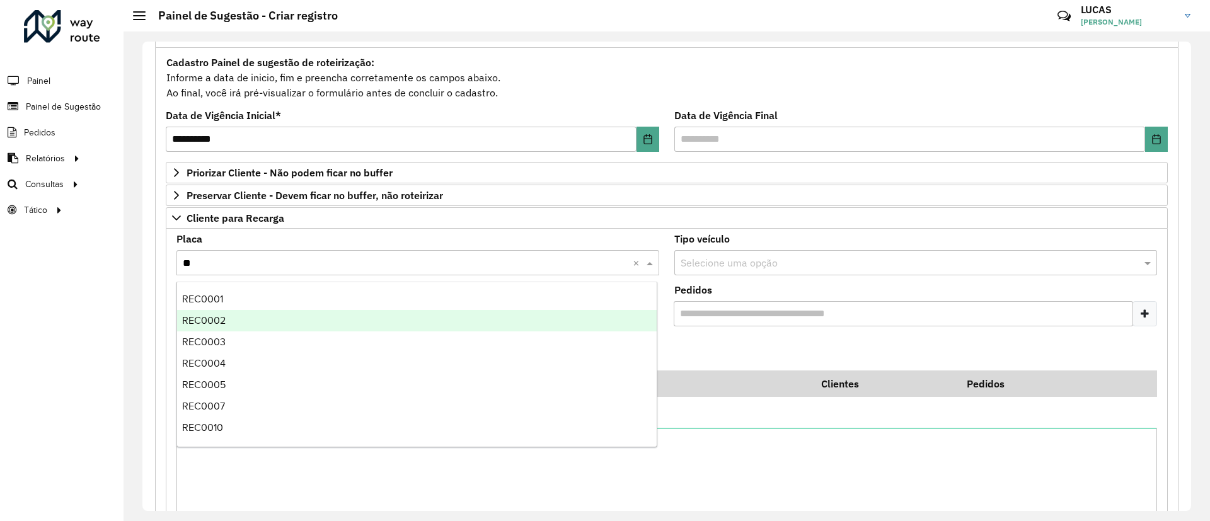
type input "***"
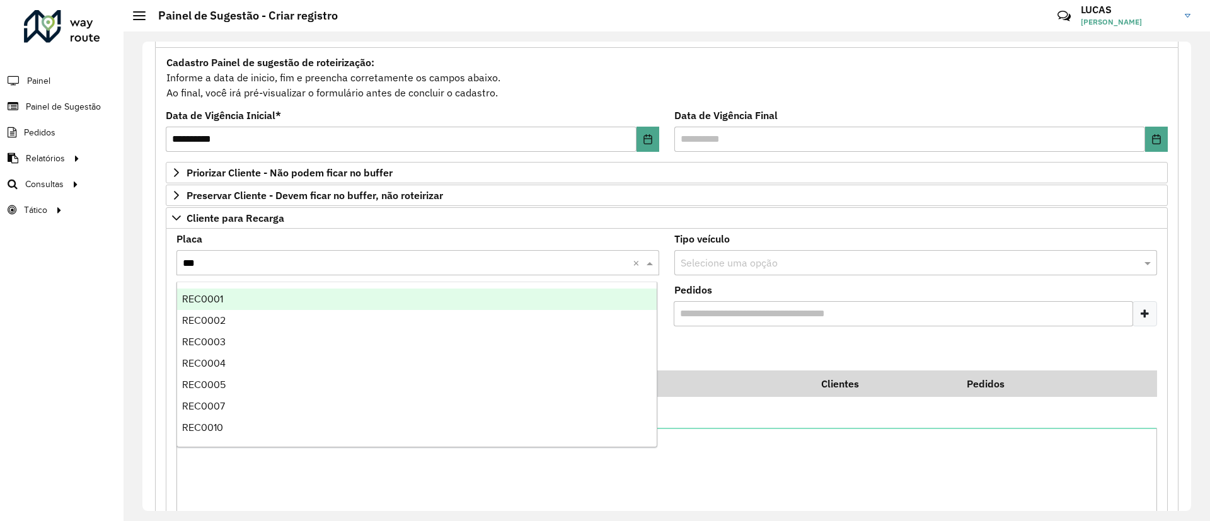
click at [238, 302] on div "REC0001" at bounding box center [416, 299] width 479 height 21
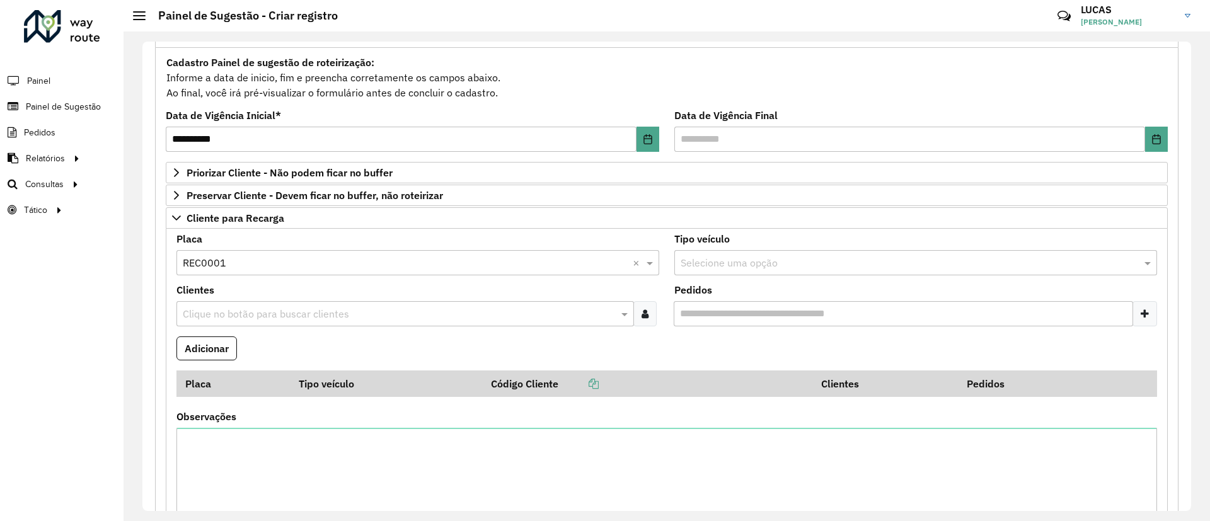
click at [250, 312] on input "text" at bounding box center [399, 314] width 438 height 15
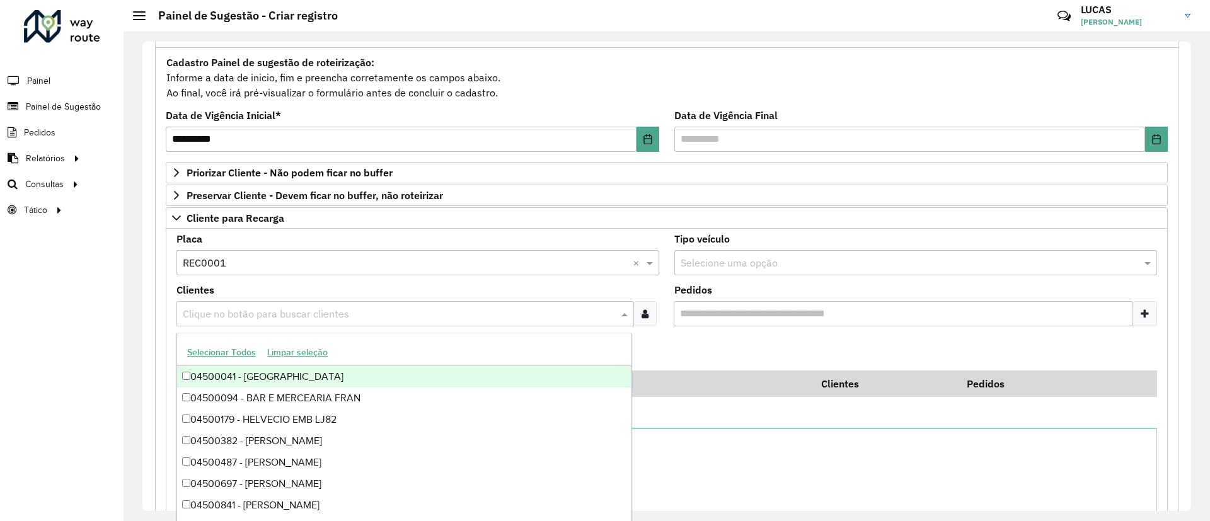
paste input "*****"
type input "*****"
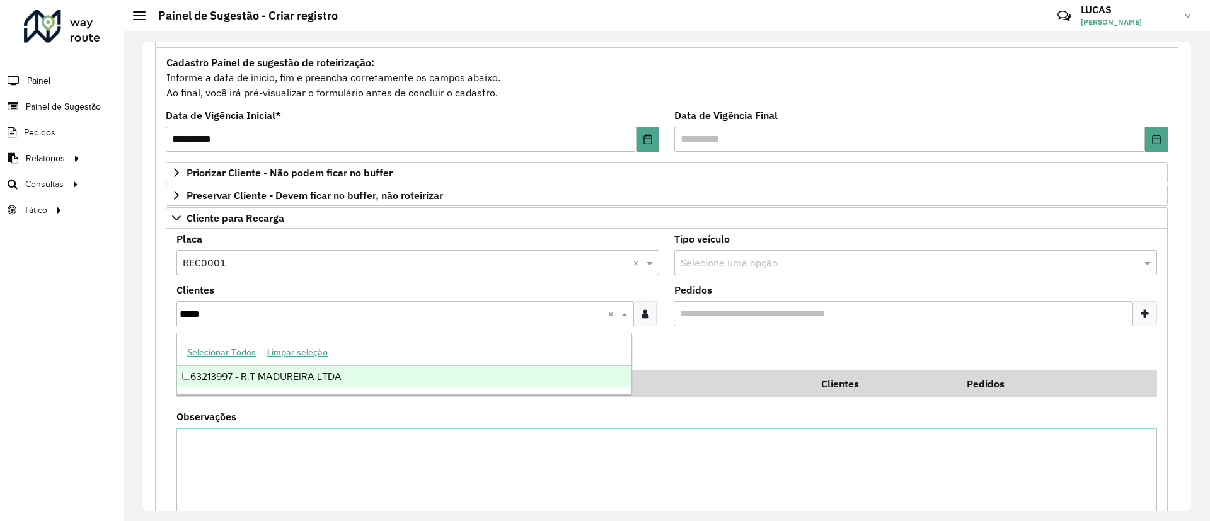
click at [272, 372] on div "63213997 - R.T MADUREIRA LTDA" at bounding box center [404, 376] width 454 height 21
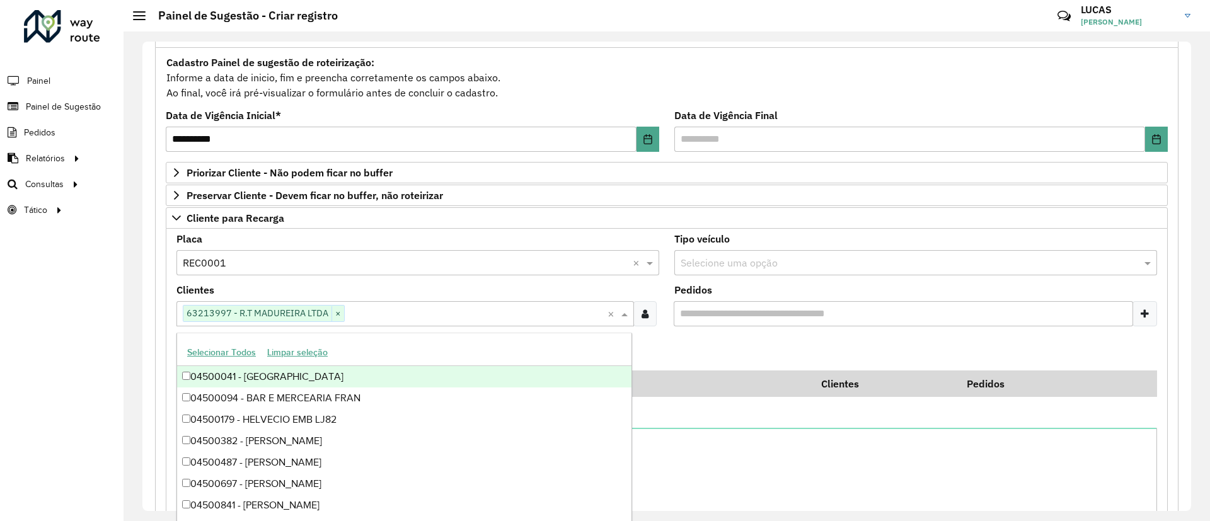
drag, startPoint x: 643, startPoint y: 349, endPoint x: 566, endPoint y: 348, distance: 76.2
click at [643, 348] on formly-field "Adicionar" at bounding box center [666, 353] width 995 height 34
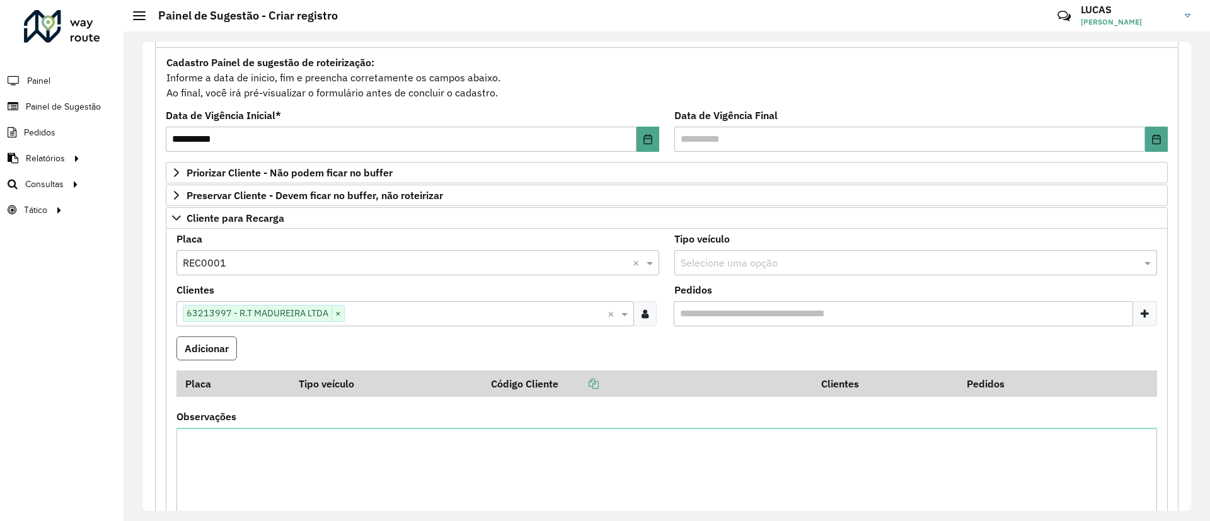
click at [209, 341] on button "Adicionar" at bounding box center [206, 348] width 60 height 24
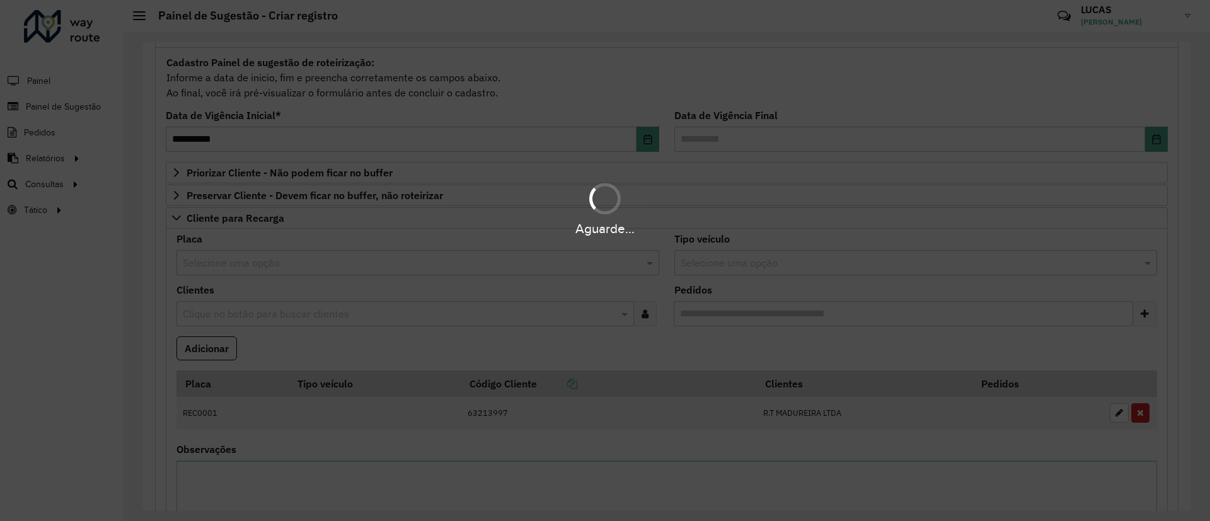
click at [273, 261] on hb-app "Aguarde... Pop-up bloqueado! Seu navegador bloqueou automáticamente a abertura …" at bounding box center [605, 260] width 1210 height 521
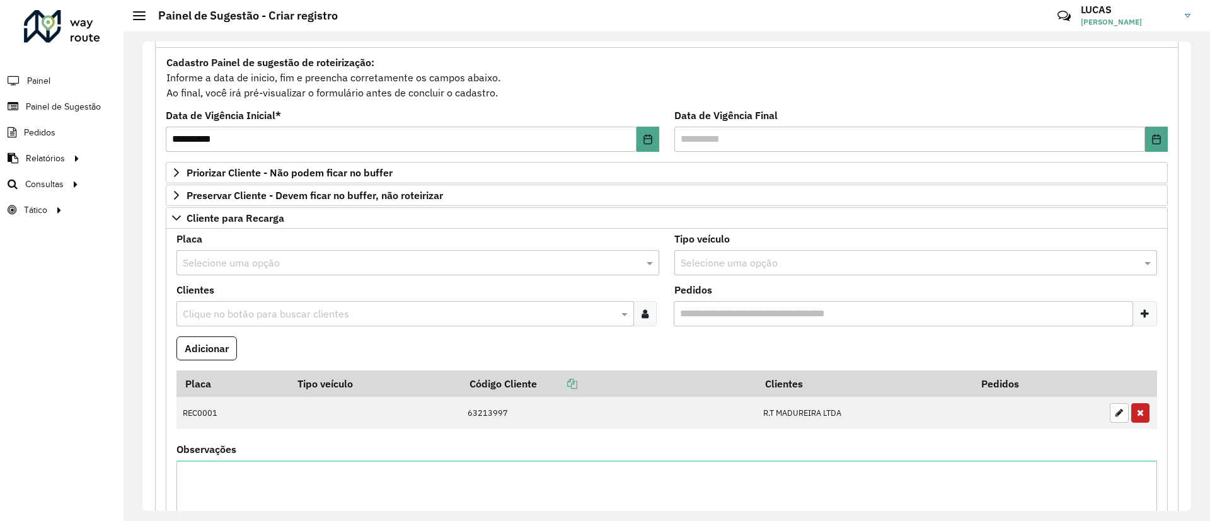
click at [273, 261] on input "text" at bounding box center [405, 263] width 445 height 15
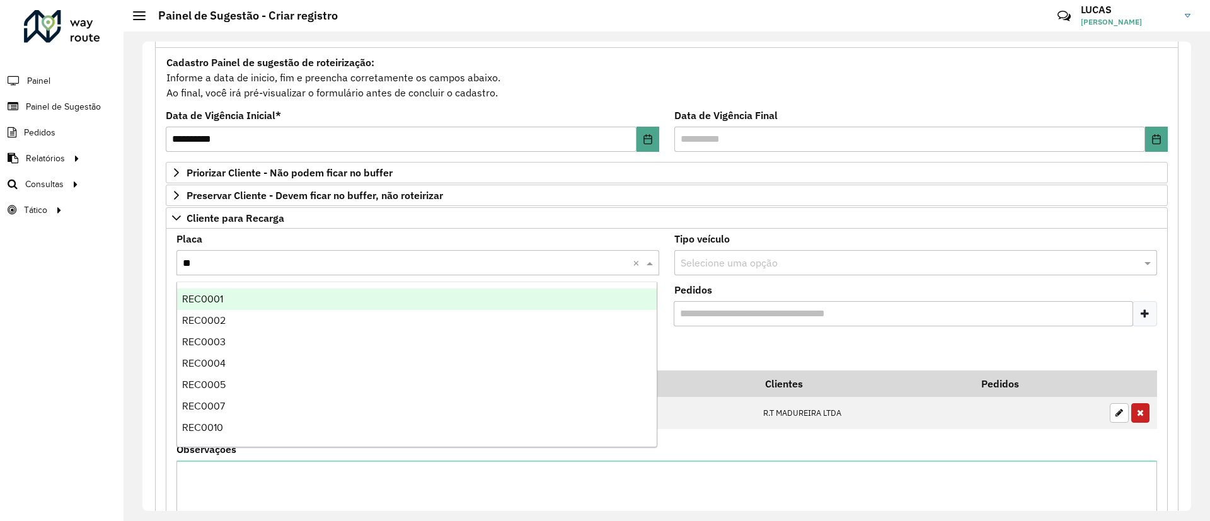
type input "***"
click at [250, 320] on div "REC0002" at bounding box center [416, 320] width 479 height 21
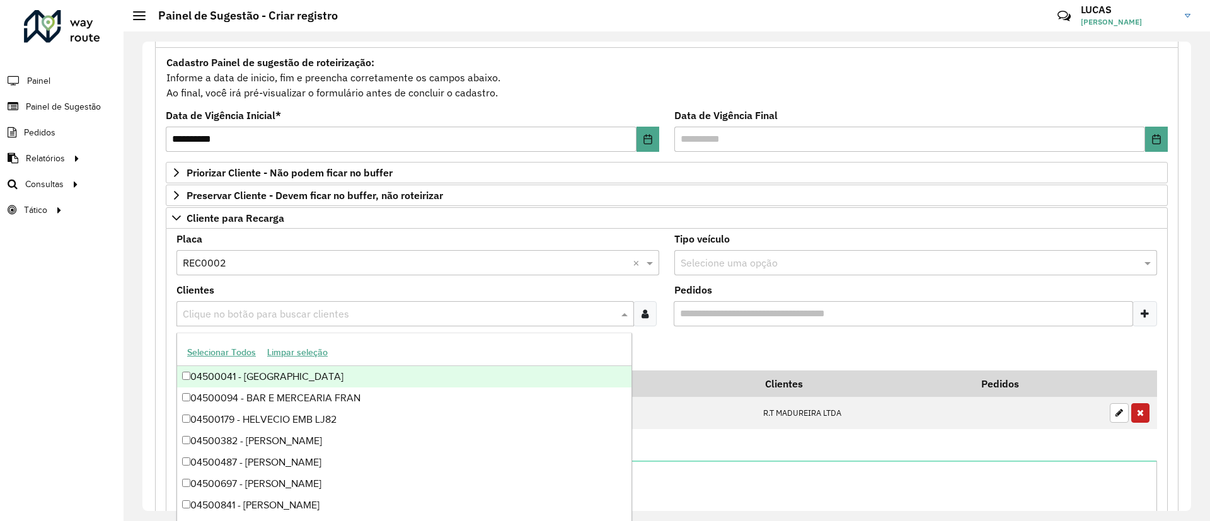
click at [261, 302] on div "Clique no botão para buscar clientes" at bounding box center [404, 313] width 457 height 25
paste input "*****"
type input "*****"
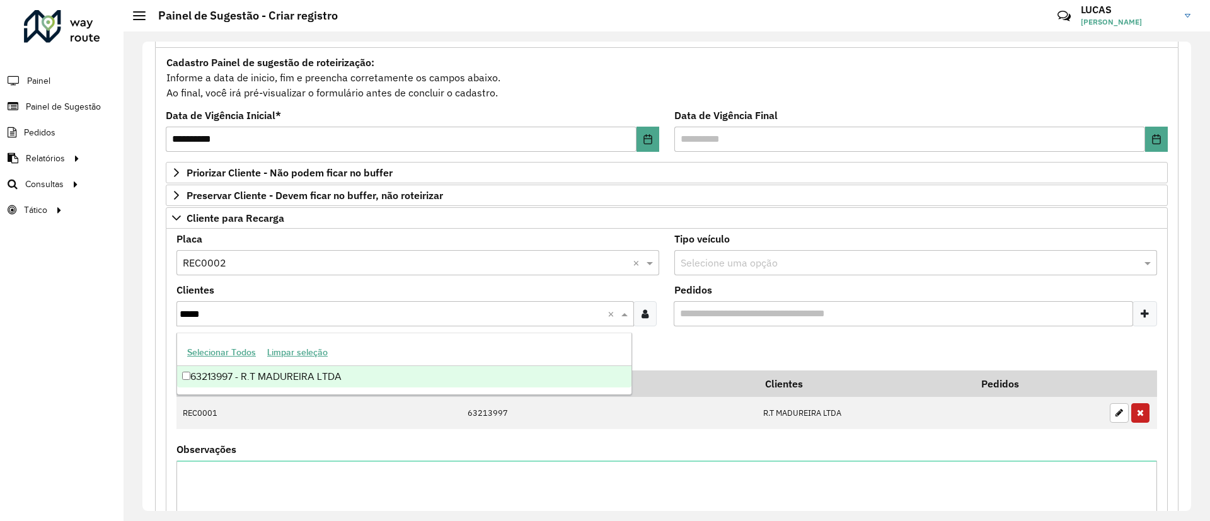
click at [289, 374] on div "63213997 - R.T MADUREIRA LTDA" at bounding box center [404, 376] width 454 height 21
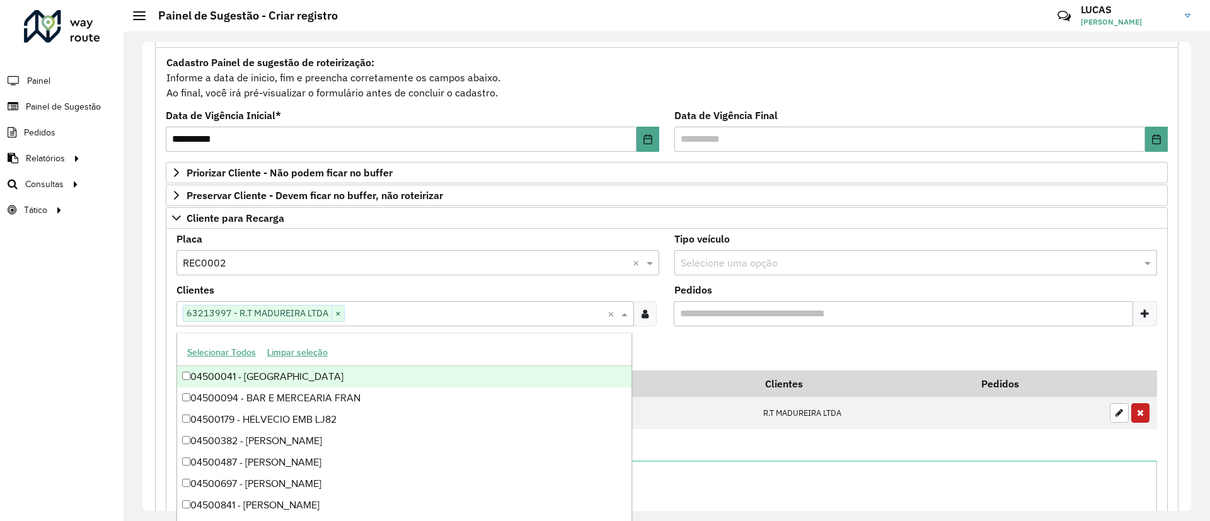
drag, startPoint x: 672, startPoint y: 341, endPoint x: 664, endPoint y: 341, distance: 7.6
click at [667, 341] on formly-field "Adicionar" at bounding box center [666, 353] width 995 height 34
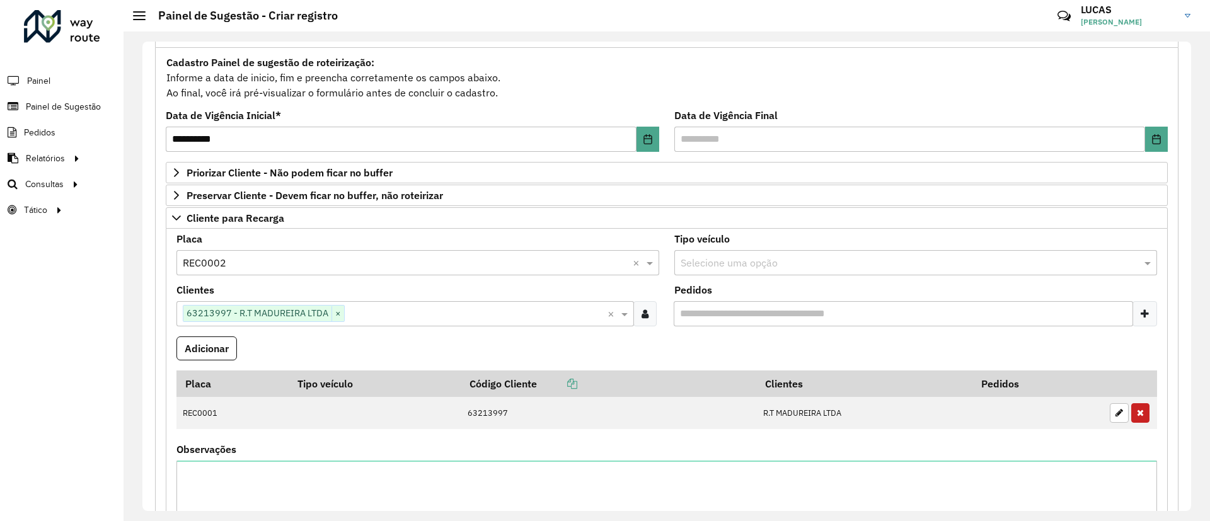
click at [242, 338] on formly-field "Adicionar" at bounding box center [666, 353] width 995 height 34
click at [224, 352] on button "Adicionar" at bounding box center [206, 348] width 60 height 24
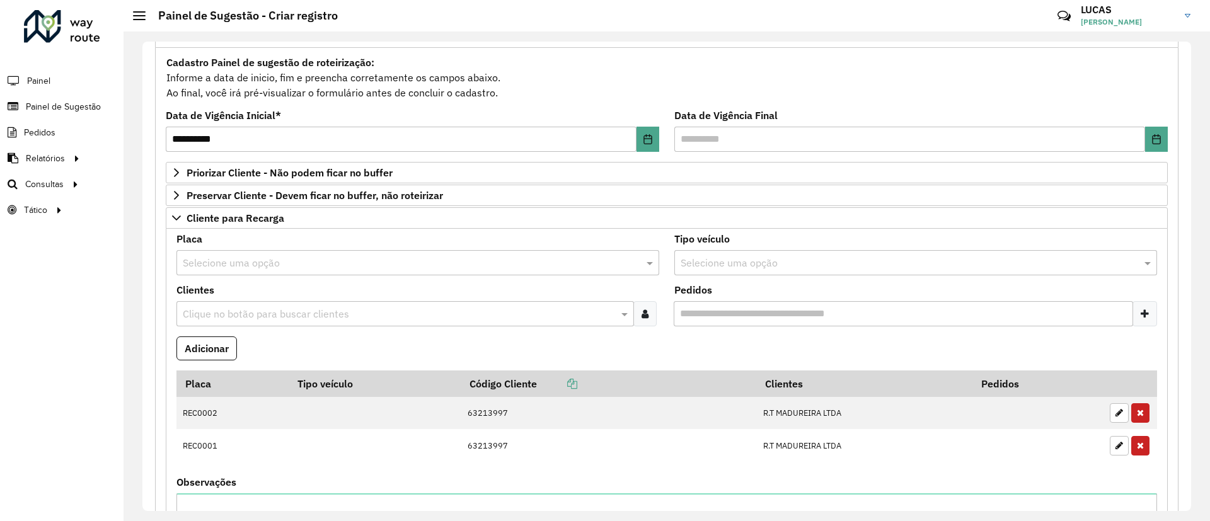
click at [275, 264] on input "text" at bounding box center [405, 263] width 445 height 15
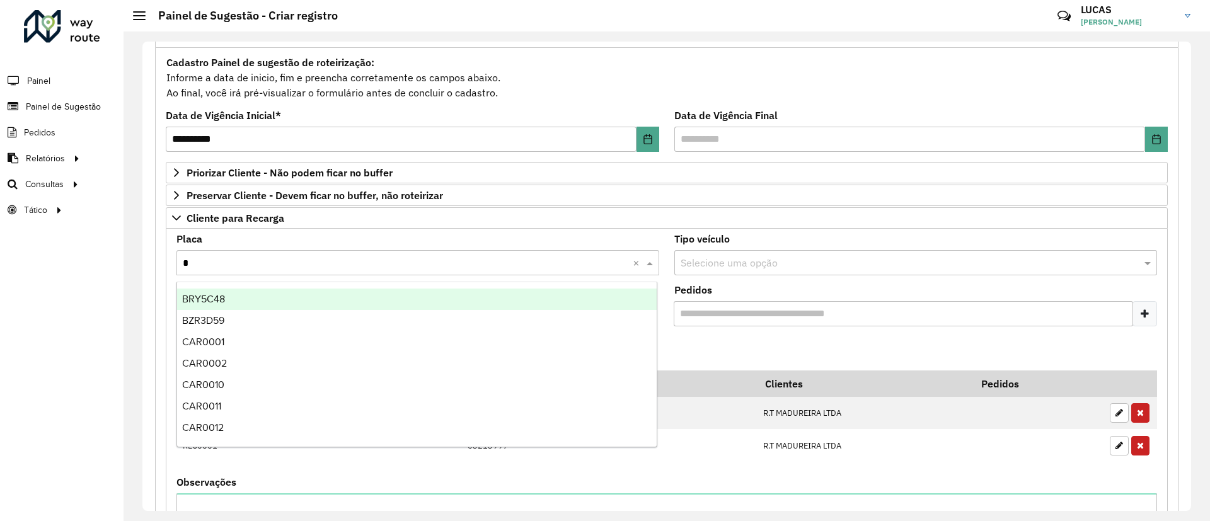
type input "**"
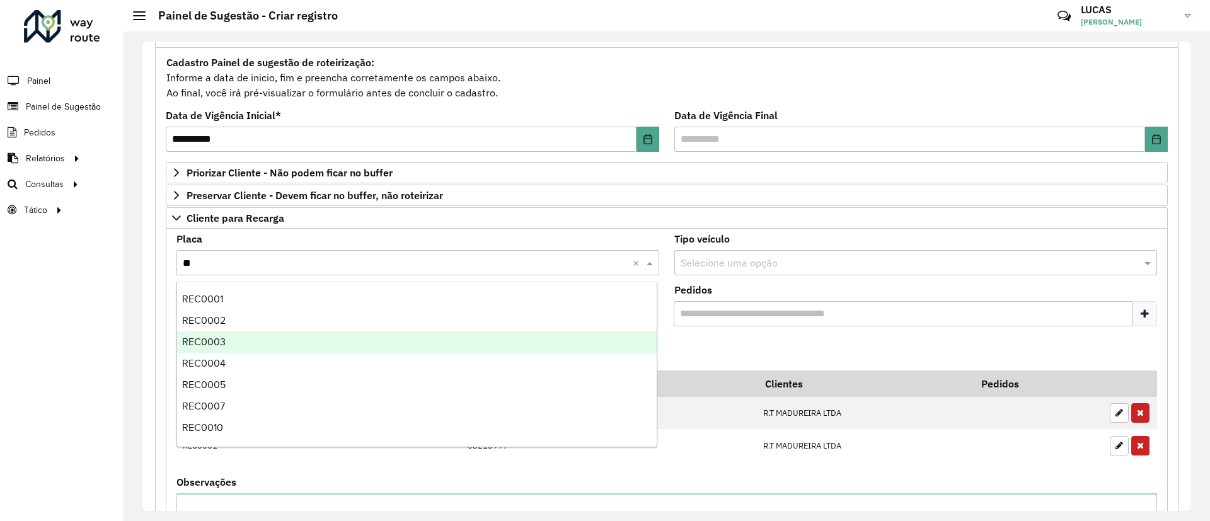
click at [241, 341] on div "REC0003" at bounding box center [416, 341] width 479 height 21
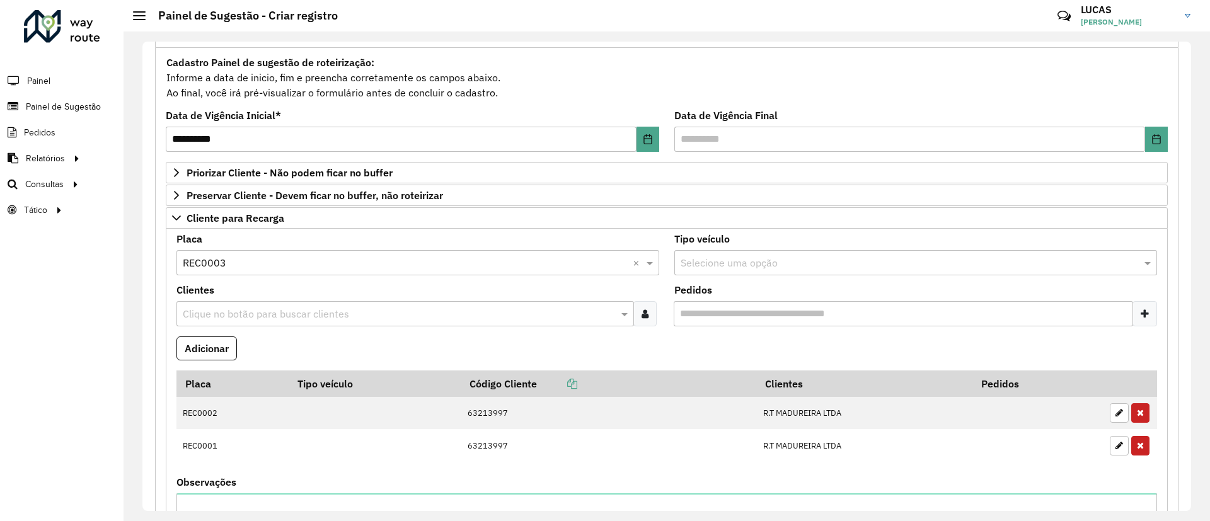
click at [231, 319] on input "text" at bounding box center [399, 314] width 438 height 15
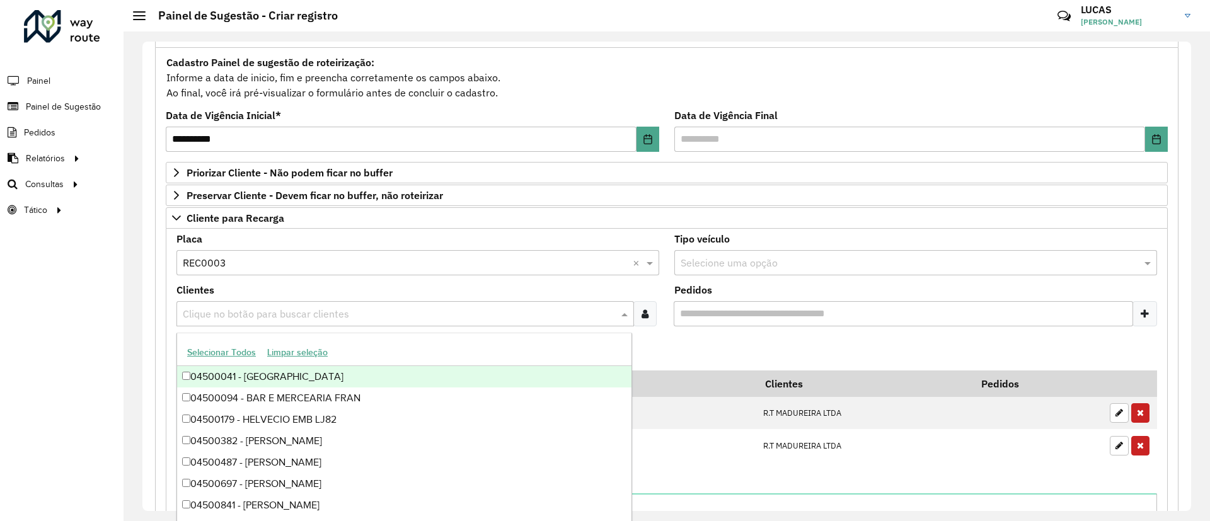
paste input "*****"
type input "*****"
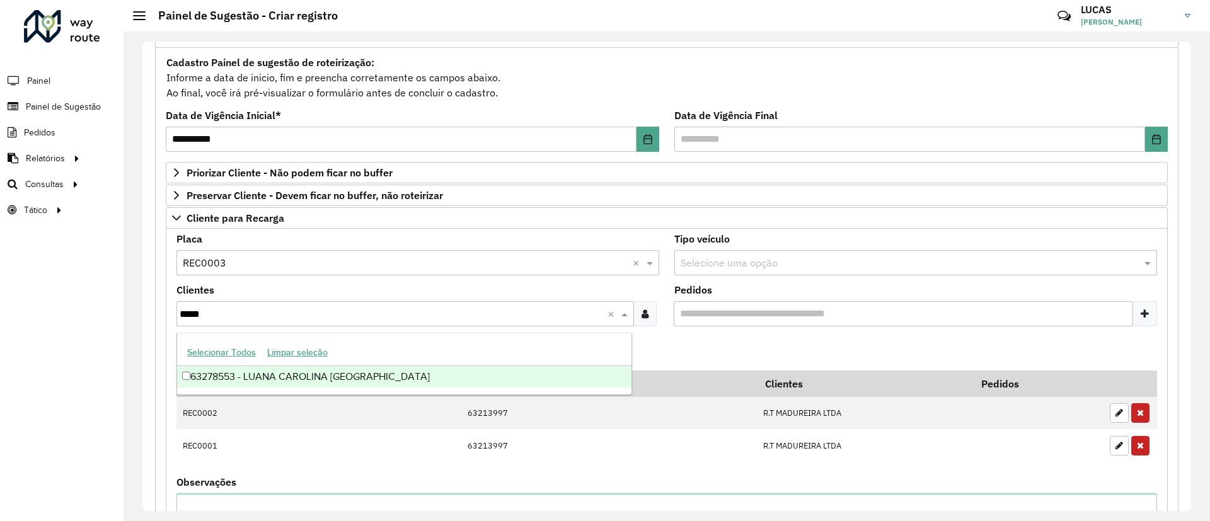
click at [258, 381] on div "63278553 - LUANA CAROLINA DE" at bounding box center [404, 376] width 454 height 21
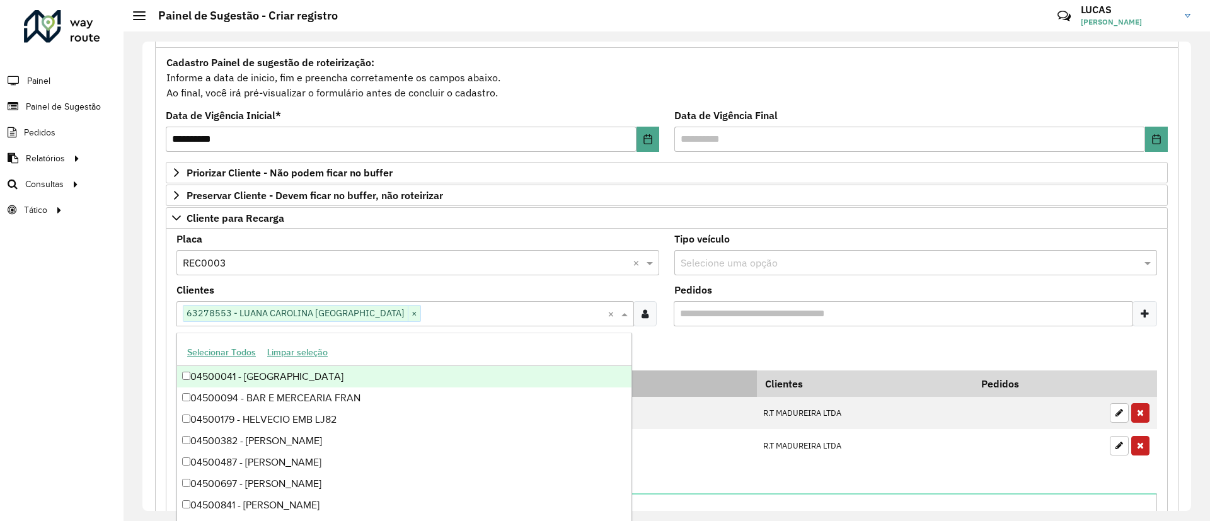
click at [709, 382] on th "Código Cliente" at bounding box center [608, 383] width 295 height 26
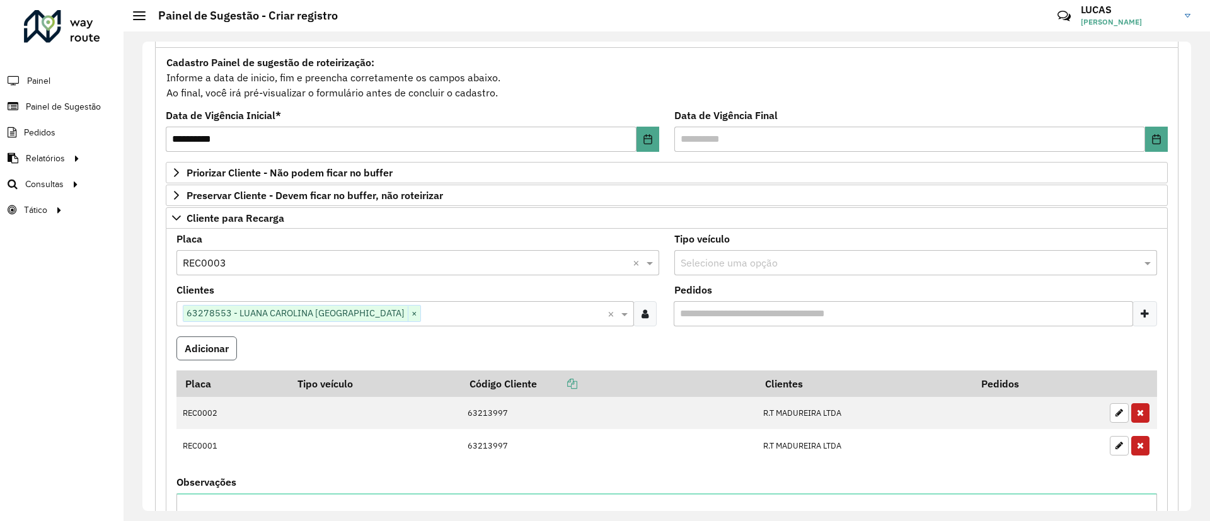
click at [204, 355] on button "Adicionar" at bounding box center [206, 348] width 60 height 24
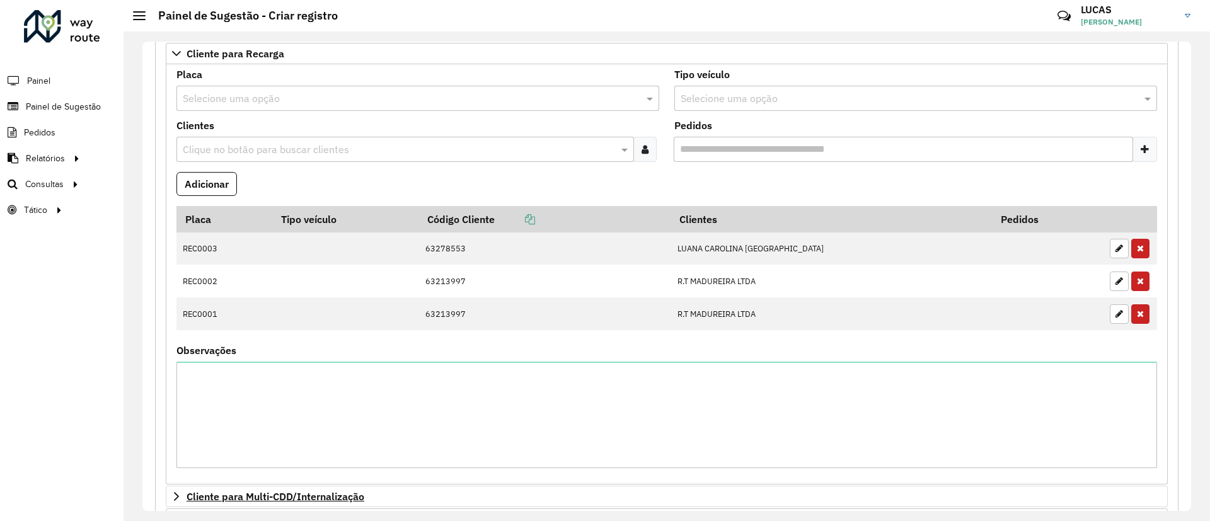
scroll to position [485, 0]
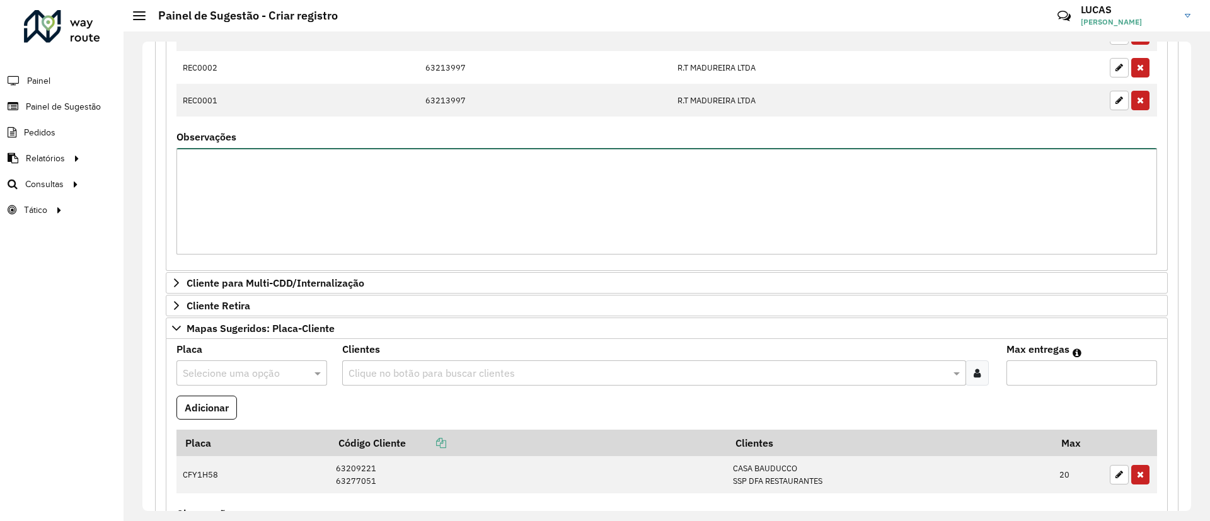
click at [454, 201] on textarea "Observações" at bounding box center [666, 201] width 980 height 106
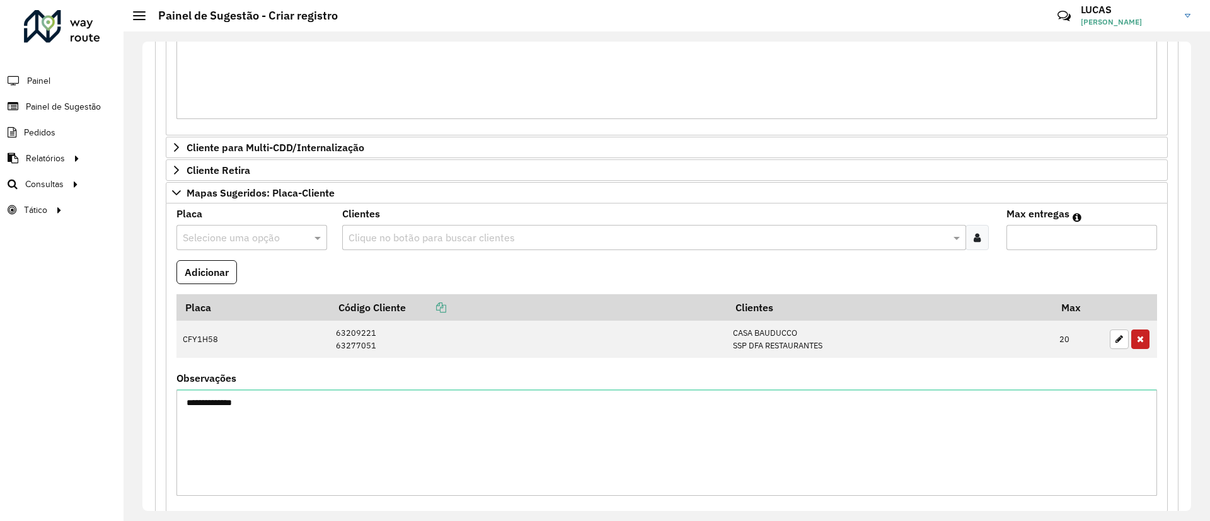
scroll to position [836, 0]
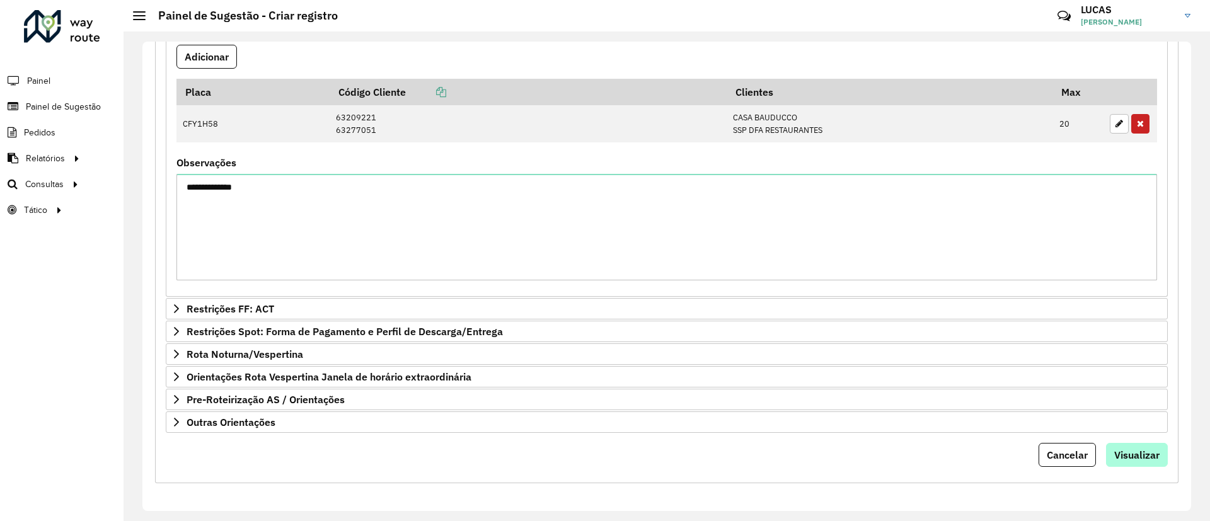
type textarea "**********"
click at [1121, 452] on span "Visualizar" at bounding box center [1136, 455] width 45 height 13
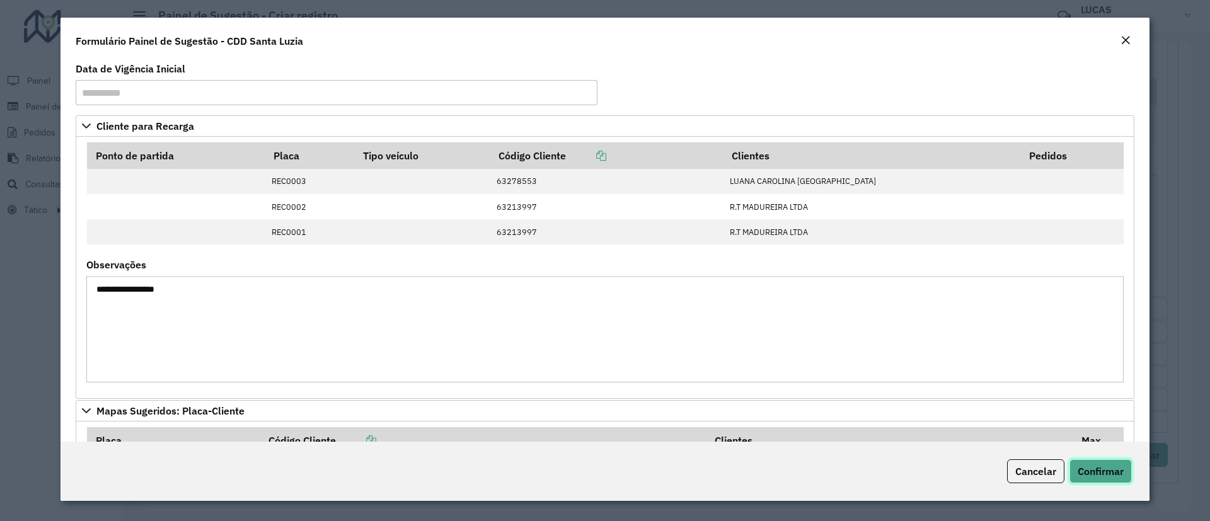
click at [1104, 467] on span "Confirmar" at bounding box center [1100, 471] width 46 height 13
